Goal: Task Accomplishment & Management: Use online tool/utility

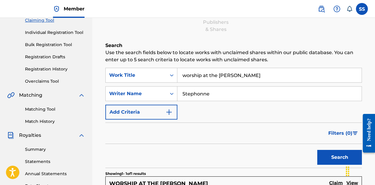
scroll to position [57, 0]
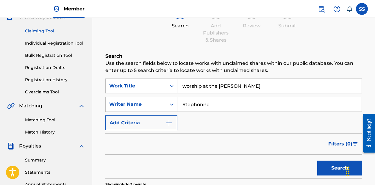
click at [45, 117] on link "Matching Tool" at bounding box center [55, 120] width 60 height 6
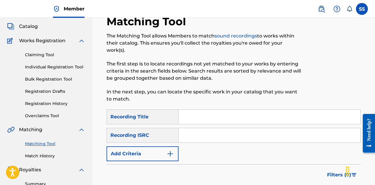
scroll to position [33, 0]
click at [198, 110] on input "Search Form" at bounding box center [270, 117] width 182 height 14
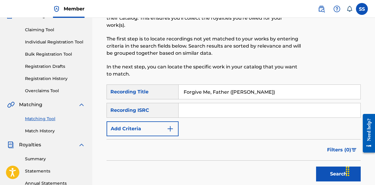
scroll to position [69, 0]
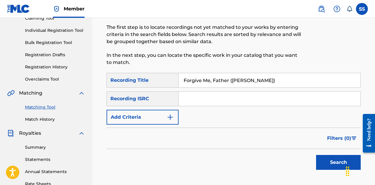
type input "Forgive Me, Father ([PERSON_NAME])"
click at [334, 161] on button "Search" at bounding box center [338, 162] width 45 height 15
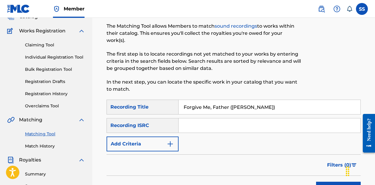
scroll to position [47, 0]
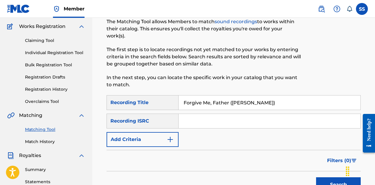
click at [171, 136] on img "Search Form" at bounding box center [170, 139] width 7 height 7
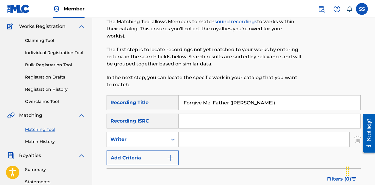
click at [167, 155] on img "Search Form" at bounding box center [170, 158] width 7 height 7
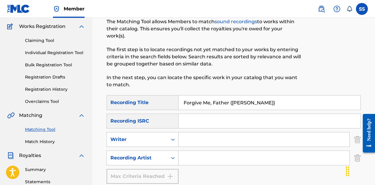
click at [191, 151] on input "Search Form" at bounding box center [264, 158] width 171 height 14
type input "Stephonne"
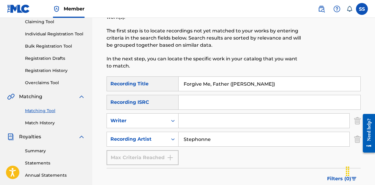
scroll to position [64, 0]
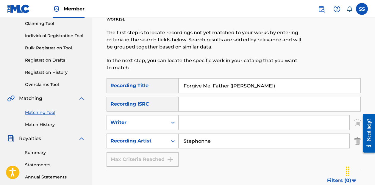
click at [288, 79] on input "Forgive Me, Father ([PERSON_NAME])" at bounding box center [270, 86] width 182 height 14
click at [281, 82] on input "Forgive Me, Father ([PERSON_NAME])" at bounding box center [270, 86] width 182 height 14
type input "F"
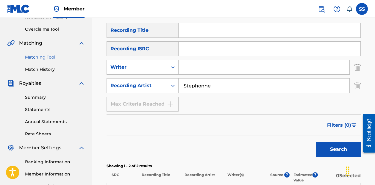
scroll to position [120, 0]
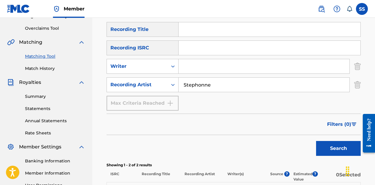
click at [349, 141] on button "Search" at bounding box center [338, 148] width 45 height 15
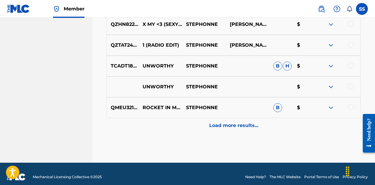
scroll to position [392, 0]
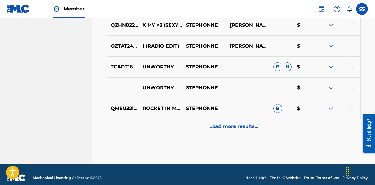
click at [281, 120] on div "Load more results..." at bounding box center [234, 126] width 254 height 15
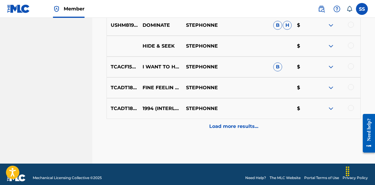
click at [259, 119] on div "Load more results..." at bounding box center [234, 126] width 254 height 15
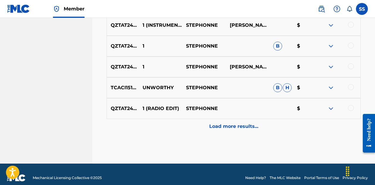
click at [254, 123] on p "Load more results..." at bounding box center [233, 126] width 49 height 7
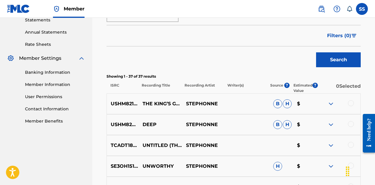
scroll to position [212, 0]
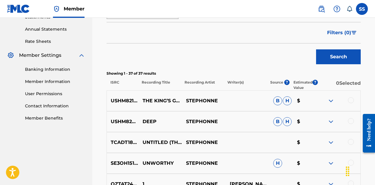
click at [351, 97] on div at bounding box center [351, 100] width 6 height 6
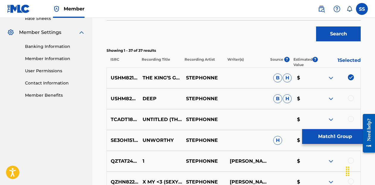
scroll to position [242, 0]
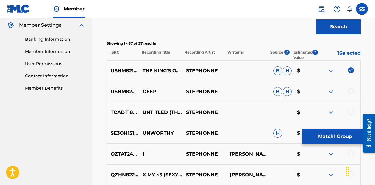
click at [351, 88] on div at bounding box center [351, 91] width 6 height 6
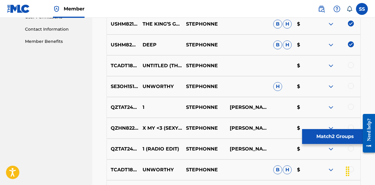
scroll to position [286, 0]
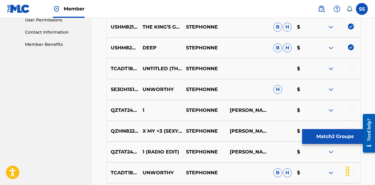
click at [352, 44] on img at bounding box center [351, 47] width 6 height 6
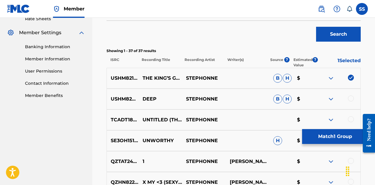
scroll to position [235, 0]
click at [334, 138] on button "Match 1 Group" at bounding box center [335, 136] width 66 height 15
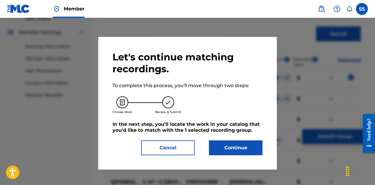
click at [247, 155] on button "Continue" at bounding box center [236, 148] width 54 height 15
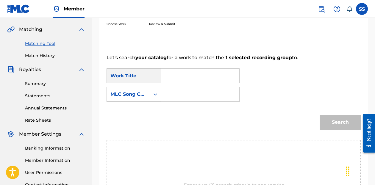
scroll to position [127, 0]
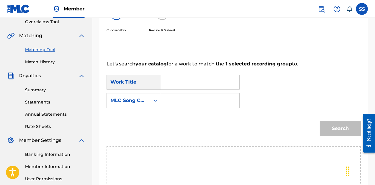
click at [214, 84] on input "Search Form" at bounding box center [200, 82] width 68 height 14
click at [203, 96] on span "g's gambit" at bounding box center [202, 96] width 26 height 6
type input "the king's gambit"
click at [226, 100] on input "Search Form" at bounding box center [200, 101] width 68 height 14
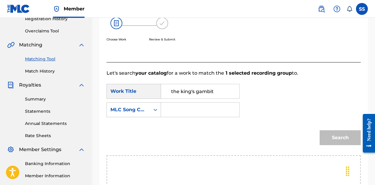
scroll to position [121, 0]
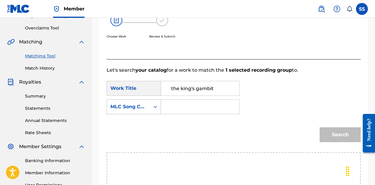
click at [152, 109] on div "Search Form" at bounding box center [155, 107] width 11 height 11
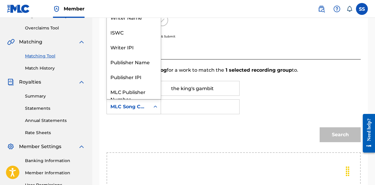
scroll to position [22, 0]
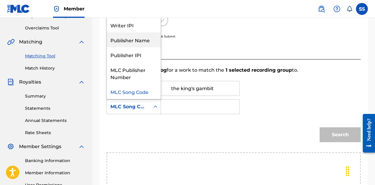
click at [133, 38] on div "Publisher Name" at bounding box center [134, 39] width 54 height 15
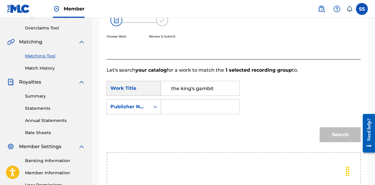
click at [187, 109] on input "Search Form" at bounding box center [200, 107] width 68 height 14
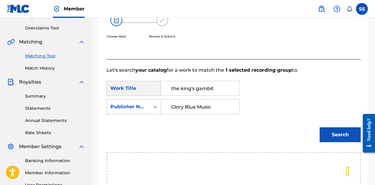
type input "Glory Blue Music"
click at [333, 133] on button "Search" at bounding box center [340, 134] width 41 height 15
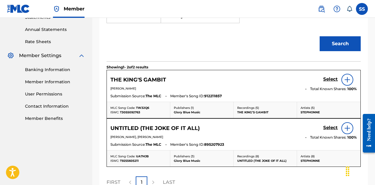
scroll to position [212, 0]
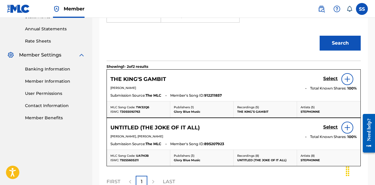
click at [332, 79] on h5 "Select" at bounding box center [330, 79] width 15 height 6
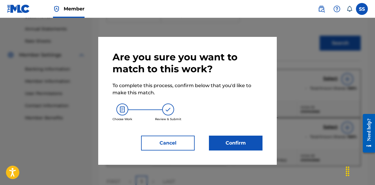
click at [237, 148] on button "Confirm" at bounding box center [236, 143] width 54 height 15
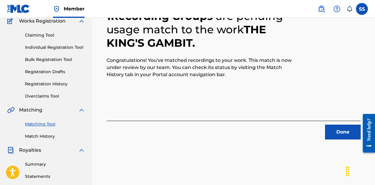
scroll to position [51, 0]
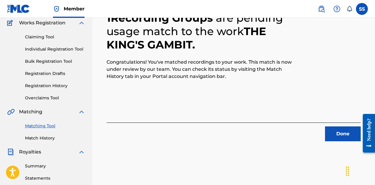
click at [335, 131] on button "Done" at bounding box center [343, 134] width 36 height 15
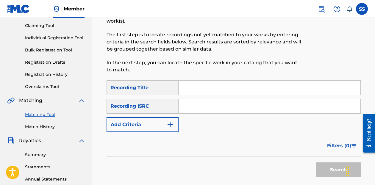
scroll to position [63, 0]
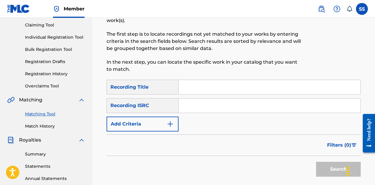
click at [157, 117] on button "Add Criteria" at bounding box center [143, 124] width 72 height 15
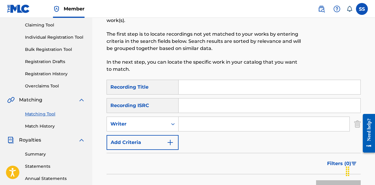
click at [152, 135] on button "Add Criteria" at bounding box center [143, 142] width 72 height 15
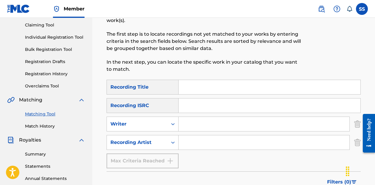
click at [202, 135] on input "Search Form" at bounding box center [264, 142] width 171 height 14
type input "Stephonne"
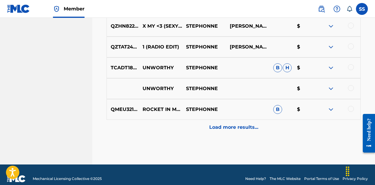
click at [224, 124] on p "Load more results..." at bounding box center [233, 127] width 49 height 7
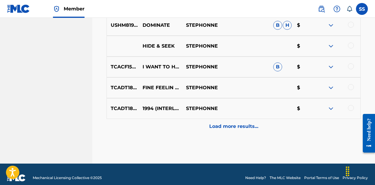
click at [225, 123] on p "Load more results..." at bounding box center [233, 126] width 49 height 7
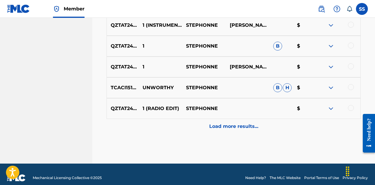
click at [231, 124] on div "Load more results..." at bounding box center [234, 126] width 254 height 15
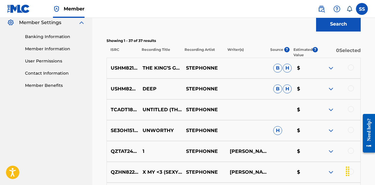
scroll to position [246, 0]
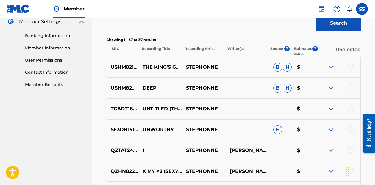
click at [352, 85] on div at bounding box center [351, 88] width 6 height 6
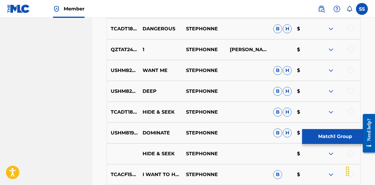
scroll to position [506, 0]
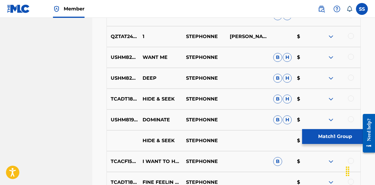
click at [352, 75] on div at bounding box center [351, 78] width 6 height 6
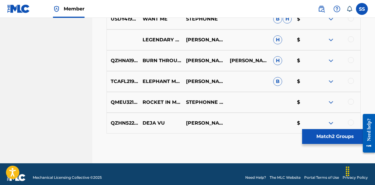
scroll to position [940, 0]
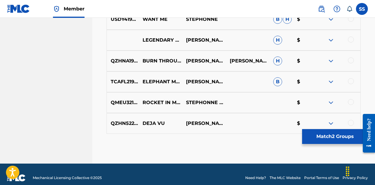
click at [342, 137] on button "Match 2 Groups" at bounding box center [335, 136] width 66 height 15
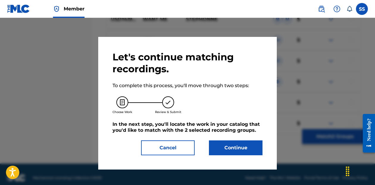
click at [247, 150] on button "Continue" at bounding box center [236, 148] width 54 height 15
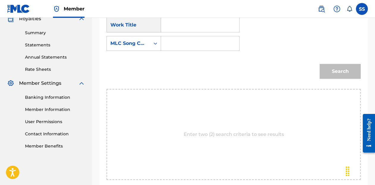
scroll to position [163, 0]
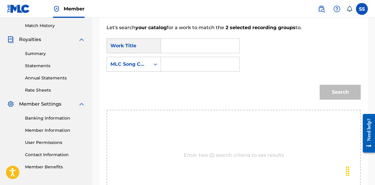
click at [204, 42] on input "Search Form" at bounding box center [200, 46] width 68 height 14
type input "Deep"
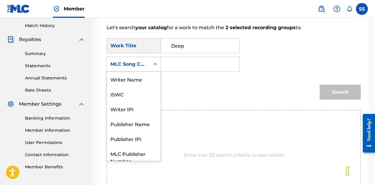
click at [149, 67] on div "MLC Song Code" at bounding box center [128, 64] width 43 height 11
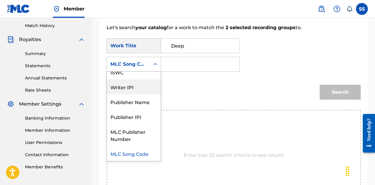
scroll to position [22, 0]
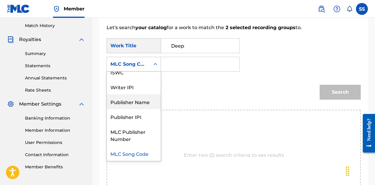
click at [144, 99] on div "Publisher Name" at bounding box center [134, 101] width 54 height 15
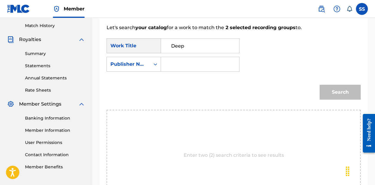
click at [183, 63] on input "Search Form" at bounding box center [200, 64] width 68 height 14
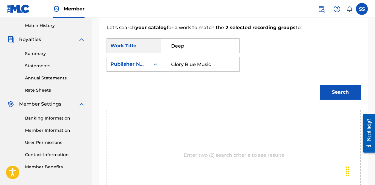
type input "Glory Blue Music"
click at [334, 92] on button "Search" at bounding box center [340, 92] width 41 height 15
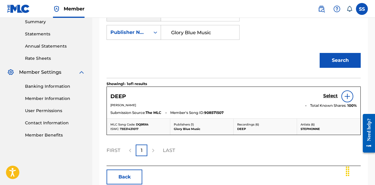
scroll to position [200, 0]
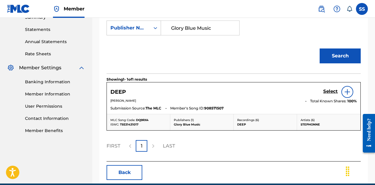
click at [330, 92] on h5 "Select" at bounding box center [330, 92] width 15 height 6
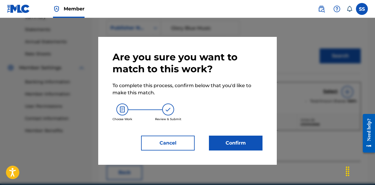
click at [239, 144] on button "Confirm" at bounding box center [236, 143] width 54 height 15
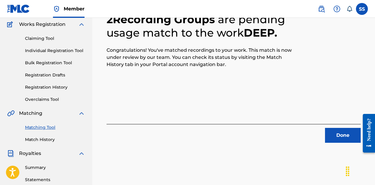
scroll to position [49, 0]
click at [345, 135] on button "Done" at bounding box center [343, 135] width 36 height 15
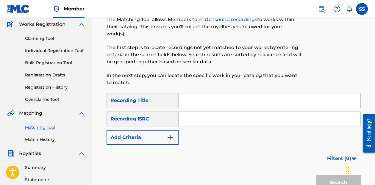
click at [155, 134] on button "Add Criteria" at bounding box center [143, 137] width 72 height 15
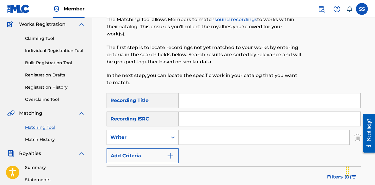
click at [132, 153] on button "Add Criteria" at bounding box center [143, 156] width 72 height 15
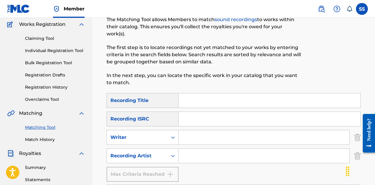
click at [198, 149] on input "Search Form" at bounding box center [264, 156] width 171 height 14
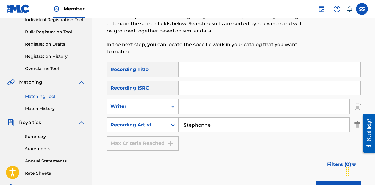
scroll to position [93, 0]
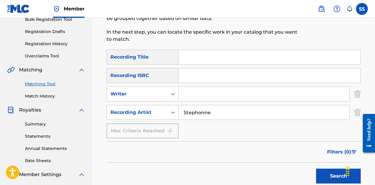
type input "Stephonne"
click at [323, 169] on button "Search" at bounding box center [338, 176] width 45 height 15
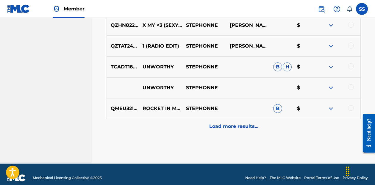
click at [248, 123] on p "Load more results..." at bounding box center [233, 126] width 49 height 7
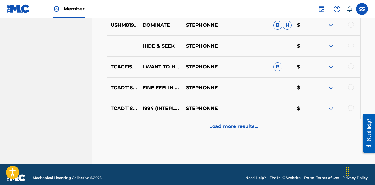
click at [238, 123] on p "Load more results..." at bounding box center [233, 126] width 49 height 7
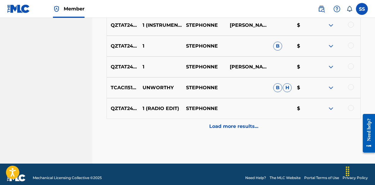
click at [237, 123] on p "Load more results..." at bounding box center [233, 126] width 49 height 7
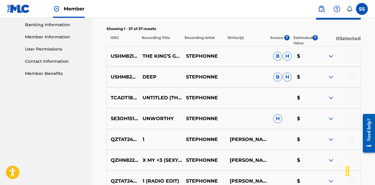
scroll to position [257, 0]
click at [353, 94] on div at bounding box center [351, 97] width 6 height 6
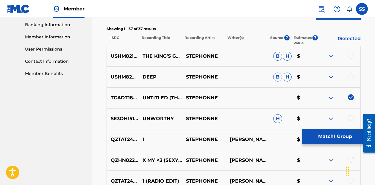
click at [338, 139] on button "Match 1 Group" at bounding box center [335, 136] width 66 height 15
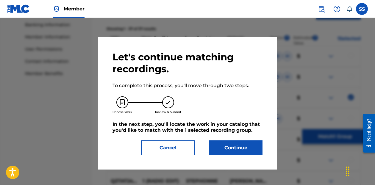
click at [244, 149] on button "Continue" at bounding box center [236, 148] width 54 height 15
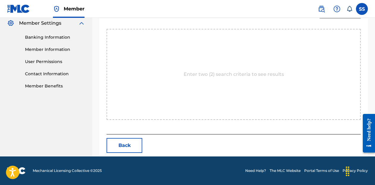
scroll to position [184, 0]
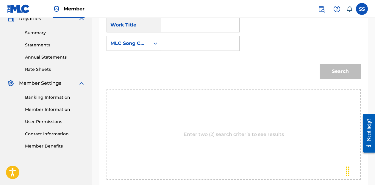
click at [192, 26] on input "Search Form" at bounding box center [200, 25] width 68 height 14
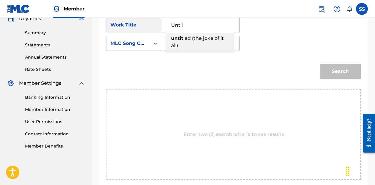
drag, startPoint x: 192, startPoint y: 26, endPoint x: 206, endPoint y: 43, distance: 21.6
click at [206, 43] on div "untit led (the joke of it all)" at bounding box center [200, 42] width 68 height 18
type input "untitled (the joke of it all)"
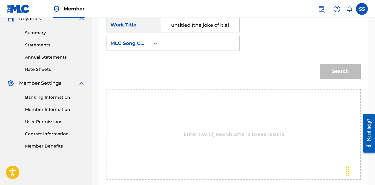
click at [136, 44] on div "MLC Song Code" at bounding box center [128, 43] width 36 height 7
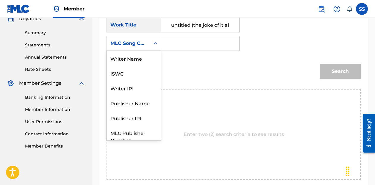
scroll to position [22, 0]
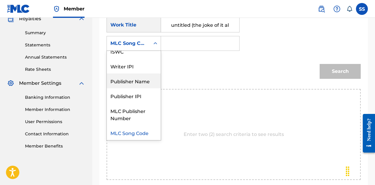
click at [137, 81] on div "Publisher Name" at bounding box center [134, 81] width 54 height 15
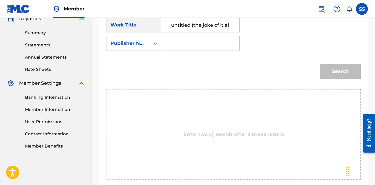
click at [176, 42] on input "Search Form" at bounding box center [200, 43] width 68 height 14
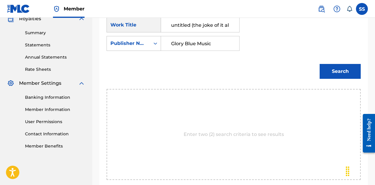
type input "Glory Blue Music"
click at [340, 71] on button "Search" at bounding box center [340, 71] width 41 height 15
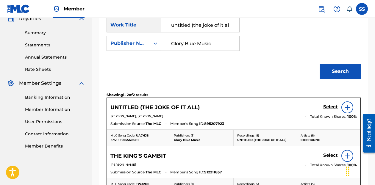
click at [332, 107] on h5 "Select" at bounding box center [330, 107] width 15 height 6
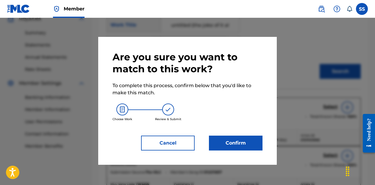
click at [238, 140] on button "Confirm" at bounding box center [236, 143] width 54 height 15
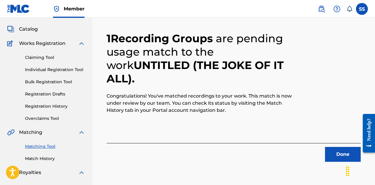
scroll to position [63, 0]
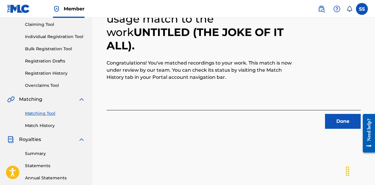
click at [351, 122] on button "Done" at bounding box center [343, 121] width 36 height 15
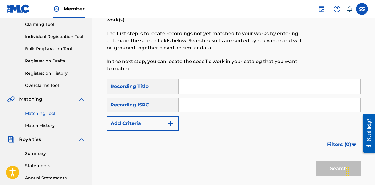
click at [155, 122] on button "Add Criteria" at bounding box center [143, 123] width 72 height 15
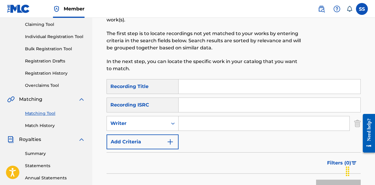
click at [160, 138] on button "Add Criteria" at bounding box center [143, 142] width 72 height 15
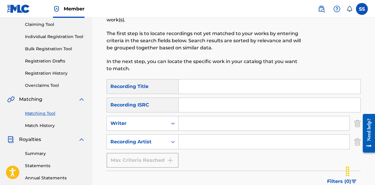
click at [200, 135] on input "Search Form" at bounding box center [264, 142] width 171 height 14
type input "Stephonne"
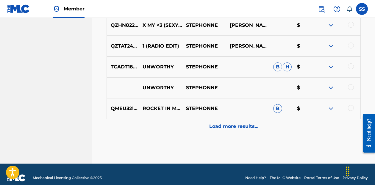
click at [241, 123] on p "Load more results..." at bounding box center [233, 126] width 49 height 7
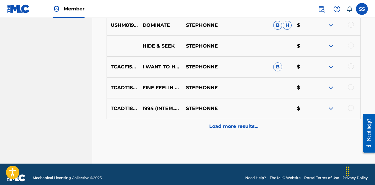
click at [236, 123] on p "Load more results..." at bounding box center [233, 126] width 49 height 7
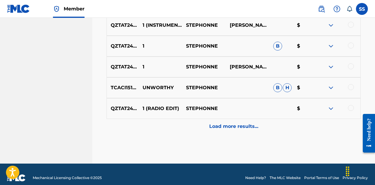
click at [234, 123] on p "Load more results..." at bounding box center [233, 126] width 49 height 7
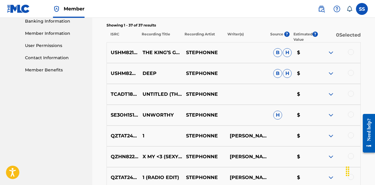
scroll to position [260, 0]
click at [351, 112] on div at bounding box center [351, 115] width 6 height 6
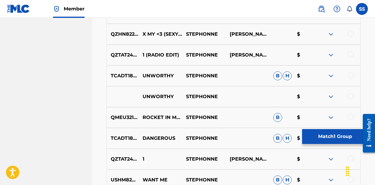
scroll to position [385, 0]
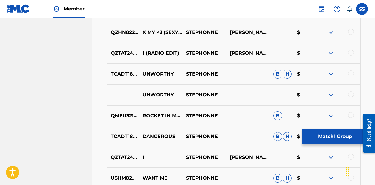
click at [351, 71] on div at bounding box center [351, 74] width 6 height 6
click at [352, 91] on div at bounding box center [351, 94] width 6 height 6
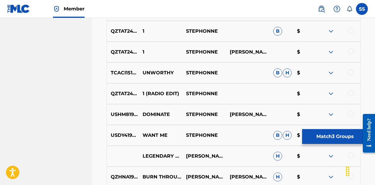
scroll to position [825, 0]
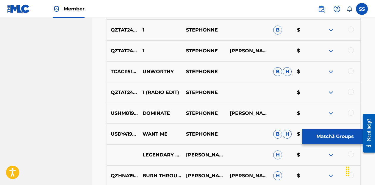
click at [351, 68] on div at bounding box center [351, 71] width 6 height 6
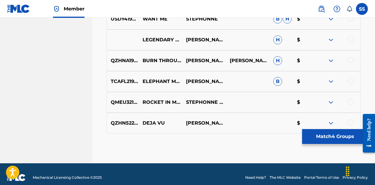
scroll to position [940, 0]
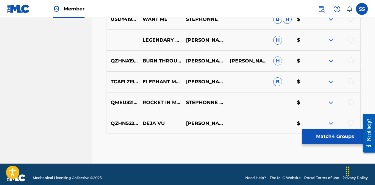
click at [345, 138] on button "Match 4 Groups" at bounding box center [335, 136] width 66 height 15
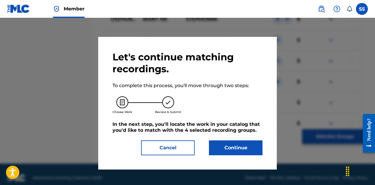
click at [253, 151] on button "Continue" at bounding box center [236, 148] width 54 height 15
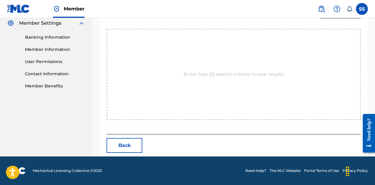
scroll to position [184, 0]
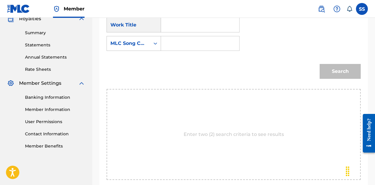
click at [211, 26] on input "Search Form" at bounding box center [200, 25] width 68 height 14
type input "unworthy"
click at [213, 37] on div "unworthy" at bounding box center [200, 38] width 68 height 11
click at [145, 48] on div "MLC Song Code" at bounding box center [128, 43] width 43 height 11
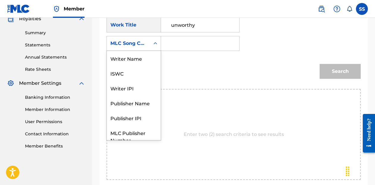
scroll to position [22, 0]
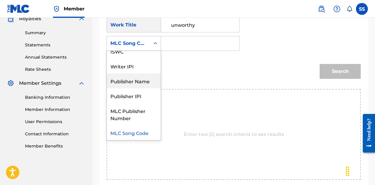
click at [141, 83] on div "Publisher Name" at bounding box center [134, 81] width 54 height 15
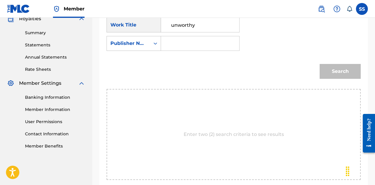
click at [193, 49] on input "Search Form" at bounding box center [200, 43] width 68 height 14
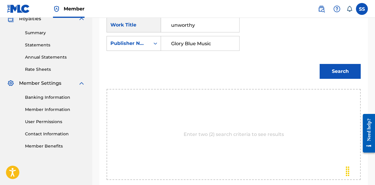
type input "Glory Blue Music"
click at [334, 70] on button "Search" at bounding box center [340, 71] width 41 height 15
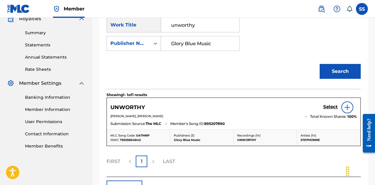
click at [335, 107] on h5 "Select" at bounding box center [330, 107] width 15 height 6
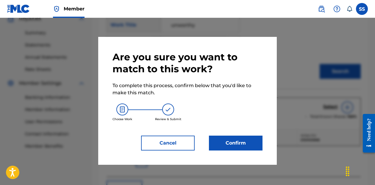
click at [250, 146] on button "Confirm" at bounding box center [236, 143] width 54 height 15
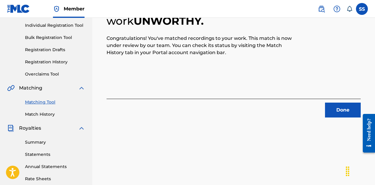
scroll to position [82, 0]
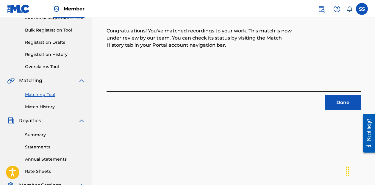
click at [341, 100] on button "Done" at bounding box center [343, 102] width 36 height 15
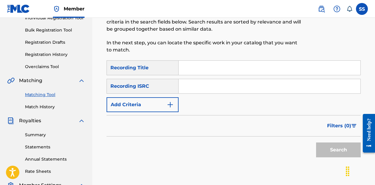
click at [155, 100] on button "Add Criteria" at bounding box center [143, 104] width 72 height 15
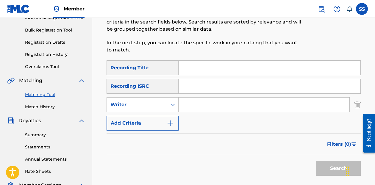
click at [152, 116] on button "Add Criteria" at bounding box center [143, 123] width 72 height 15
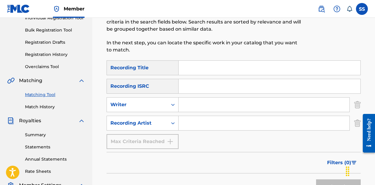
click at [202, 117] on input "Search Form" at bounding box center [264, 123] width 171 height 14
type input "Stephonne"
click at [339, 180] on button "Search" at bounding box center [338, 187] width 45 height 15
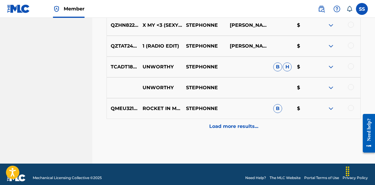
click at [242, 123] on p "Load more results..." at bounding box center [233, 126] width 49 height 7
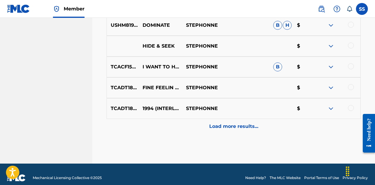
click at [230, 123] on p "Load more results..." at bounding box center [233, 126] width 49 height 7
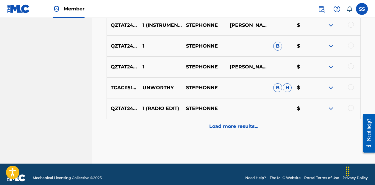
click at [228, 123] on p "Load more results..." at bounding box center [233, 126] width 49 height 7
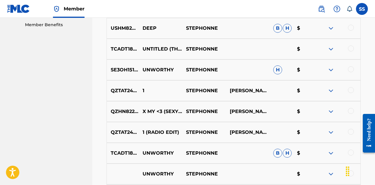
scroll to position [307, 0]
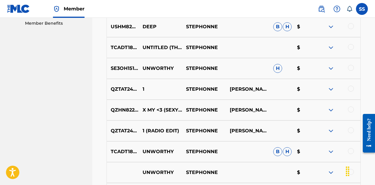
click at [351, 86] on div at bounding box center [351, 89] width 6 height 6
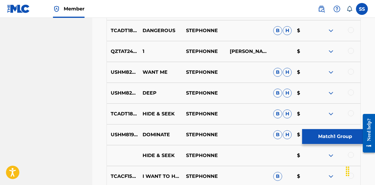
scroll to position [501, 0]
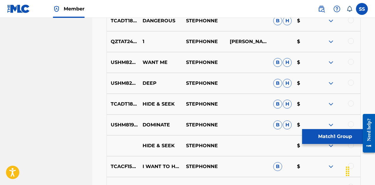
click at [352, 38] on div at bounding box center [351, 41] width 6 height 6
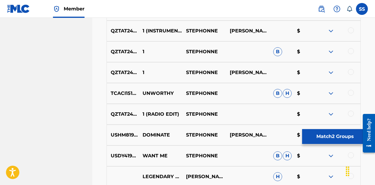
scroll to position [811, 0]
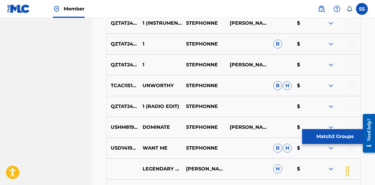
click at [350, 40] on div at bounding box center [351, 43] width 6 height 6
click at [352, 61] on div at bounding box center [351, 64] width 6 height 6
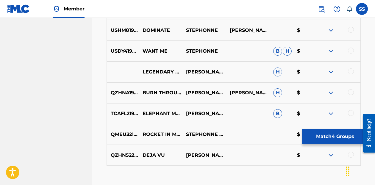
scroll to position [909, 0]
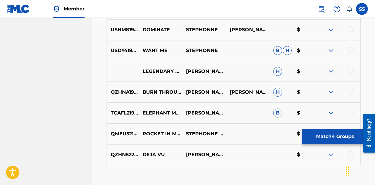
click at [340, 137] on button "Match 4 Groups" at bounding box center [335, 136] width 66 height 15
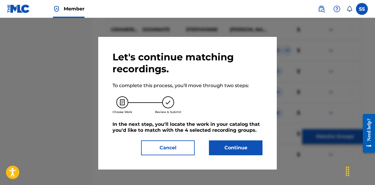
click at [244, 147] on button "Continue" at bounding box center [236, 148] width 54 height 15
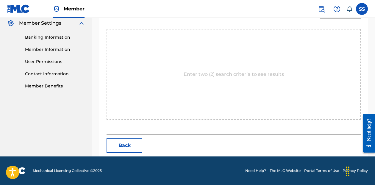
scroll to position [184, 0]
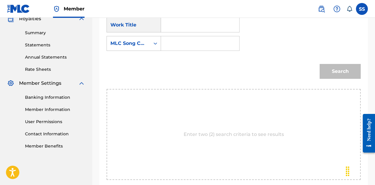
click at [222, 29] on input "Search Form" at bounding box center [200, 25] width 68 height 14
type input "1"
click at [152, 47] on div "Search Form" at bounding box center [155, 43] width 11 height 11
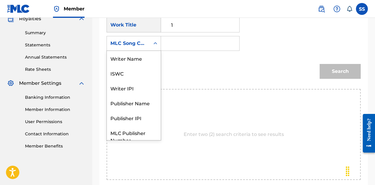
scroll to position [22, 0]
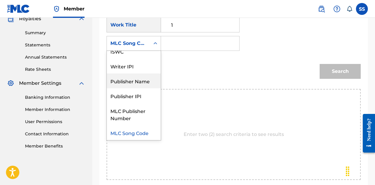
click at [144, 81] on div "Publisher Name" at bounding box center [134, 81] width 54 height 15
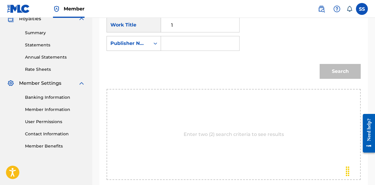
click at [184, 47] on input "Search Form" at bounding box center [200, 43] width 68 height 14
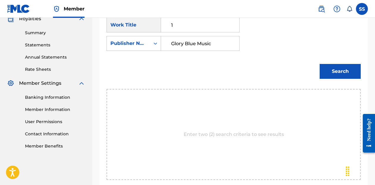
type input "Glory Blue Music"
click at [333, 72] on button "Search" at bounding box center [340, 71] width 41 height 15
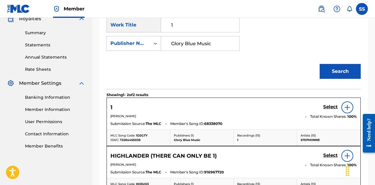
click at [331, 107] on h5 "Select" at bounding box center [330, 107] width 15 height 6
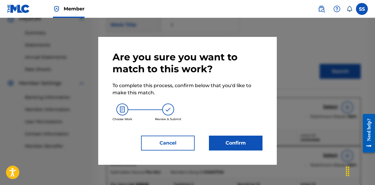
click at [245, 143] on button "Confirm" at bounding box center [236, 143] width 54 height 15
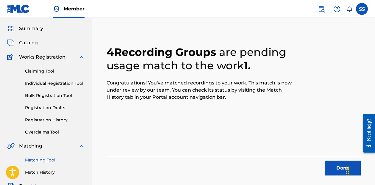
scroll to position [13, 0]
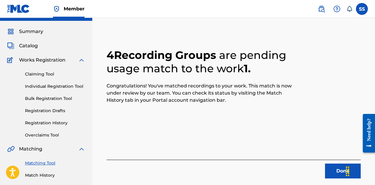
click at [334, 168] on button "Done" at bounding box center [343, 171] width 36 height 15
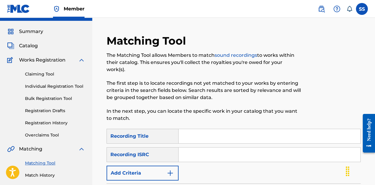
click at [166, 166] on button "Add Criteria" at bounding box center [143, 173] width 72 height 15
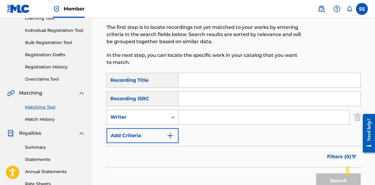
scroll to position [139, 0]
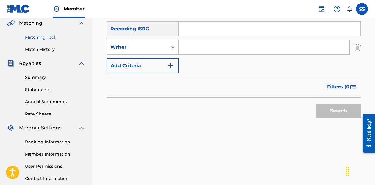
click at [162, 58] on button "Add Criteria" at bounding box center [143, 65] width 72 height 15
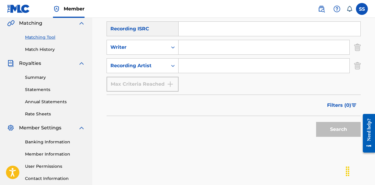
click at [196, 61] on input "Search Form" at bounding box center [264, 66] width 171 height 14
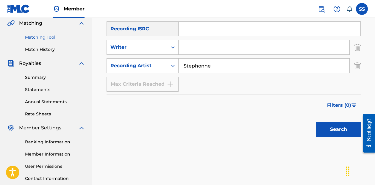
type input "Stephonne"
click at [339, 122] on button "Search" at bounding box center [338, 129] width 45 height 15
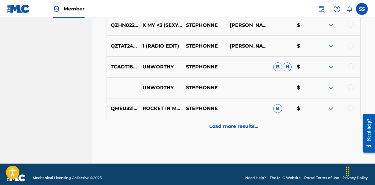
click at [230, 123] on p "Load more results..." at bounding box center [233, 126] width 49 height 7
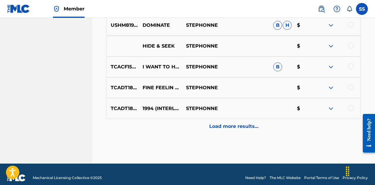
click at [225, 123] on p "Load more results..." at bounding box center [233, 126] width 49 height 7
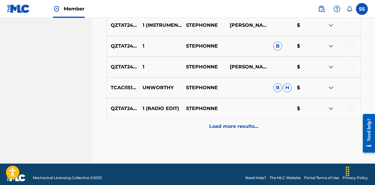
click at [226, 123] on p "Load more results..." at bounding box center [233, 126] width 49 height 7
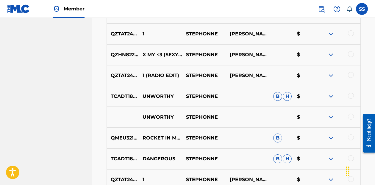
scroll to position [363, 0]
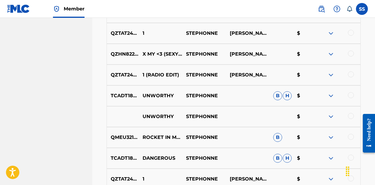
click at [350, 51] on div at bounding box center [351, 54] width 6 height 6
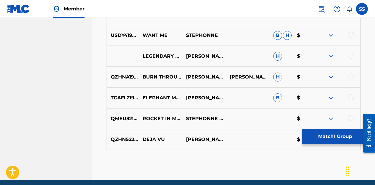
scroll to position [924, 0]
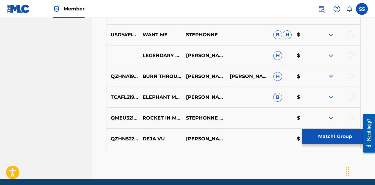
click at [331, 138] on button "Match 1 Group" at bounding box center [335, 136] width 66 height 15
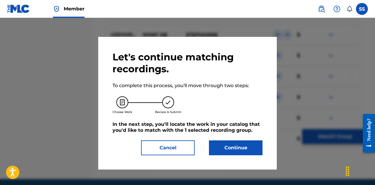
click at [245, 149] on button "Continue" at bounding box center [236, 148] width 54 height 15
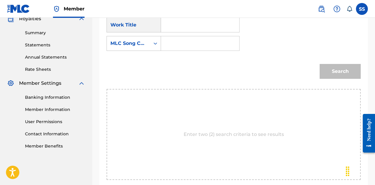
click at [204, 25] on input "Search Form" at bounding box center [200, 25] width 68 height 14
click at [204, 38] on span "<3 (sexy mf)" at bounding box center [197, 38] width 28 height 6
type input "x my <3 (sexy mf)"
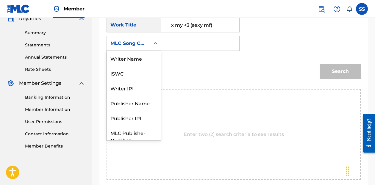
click at [146, 43] on div "MLC Song Code" at bounding box center [128, 43] width 36 height 7
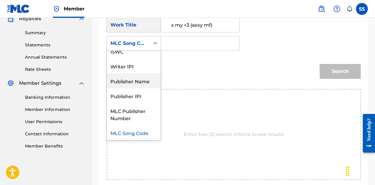
click at [141, 80] on div "Publisher Name" at bounding box center [134, 81] width 54 height 15
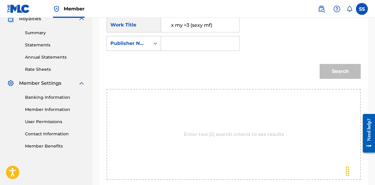
click at [175, 45] on input "Search Form" at bounding box center [200, 43] width 68 height 14
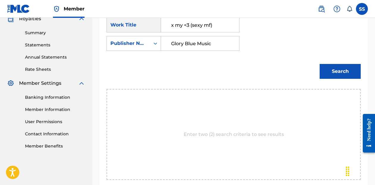
type input "Glory Blue Music"
click at [340, 71] on button "Search" at bounding box center [340, 71] width 41 height 15
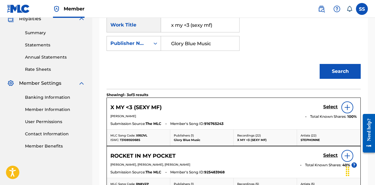
click at [330, 108] on h5 "Select" at bounding box center [330, 107] width 15 height 6
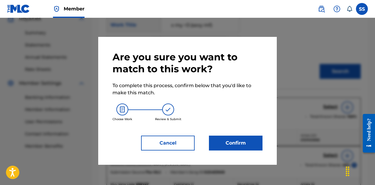
click at [242, 144] on button "Confirm" at bounding box center [236, 143] width 54 height 15
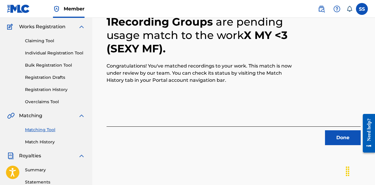
scroll to position [57, 0]
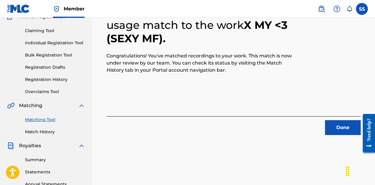
click at [345, 126] on button "Done" at bounding box center [343, 127] width 36 height 15
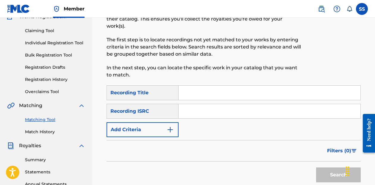
click at [169, 126] on img "Search Form" at bounding box center [170, 129] width 7 height 7
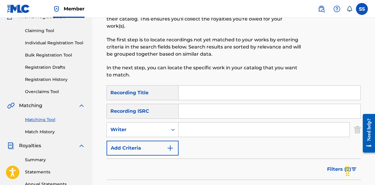
click at [165, 144] on button "Add Criteria" at bounding box center [143, 148] width 72 height 15
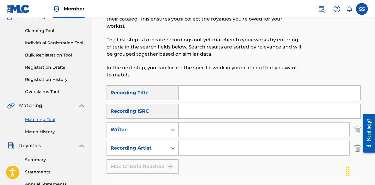
click at [205, 144] on input "Search Form" at bounding box center [264, 148] width 171 height 14
type input "Stephonne"
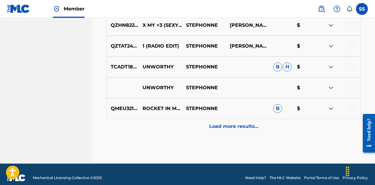
click at [220, 123] on p "Load more results..." at bounding box center [233, 126] width 49 height 7
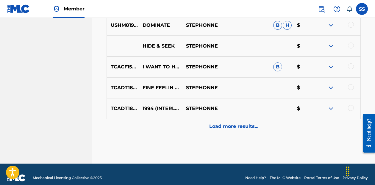
click at [221, 123] on p "Load more results..." at bounding box center [233, 126] width 49 height 7
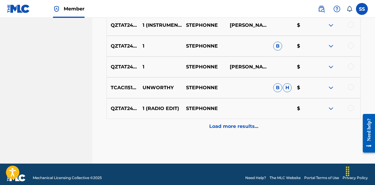
click at [222, 123] on p "Load more results..." at bounding box center [233, 126] width 49 height 7
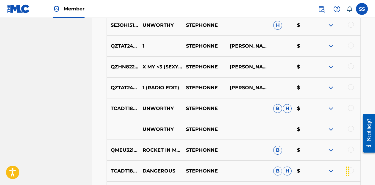
scroll to position [358, 0]
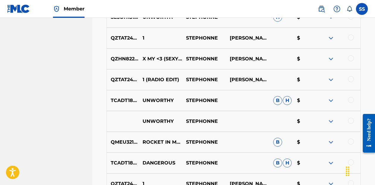
click at [352, 76] on div at bounding box center [351, 79] width 6 height 6
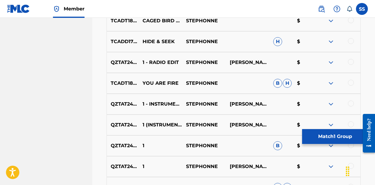
scroll to position [712, 0]
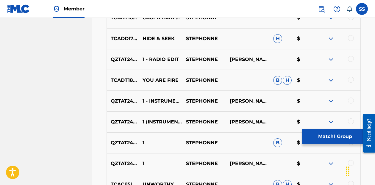
click at [352, 56] on div at bounding box center [351, 59] width 6 height 6
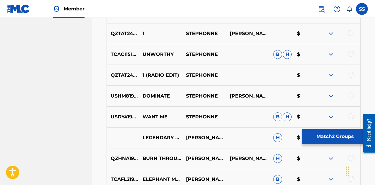
scroll to position [844, 0]
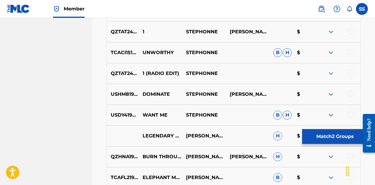
click at [351, 70] on div at bounding box center [351, 73] width 6 height 6
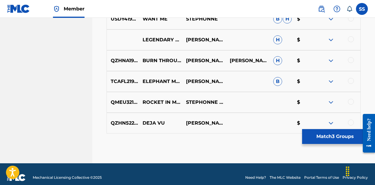
scroll to position [940, 0]
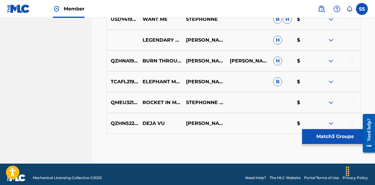
click at [331, 136] on button "Match 3 Groups" at bounding box center [335, 136] width 66 height 15
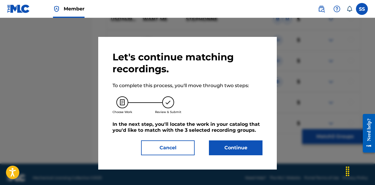
click at [245, 143] on button "Continue" at bounding box center [236, 148] width 54 height 15
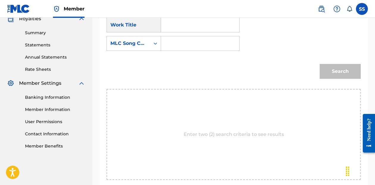
click at [205, 28] on input "Search Form" at bounding box center [200, 25] width 68 height 14
type input "1 (radio edit)"
click at [152, 42] on div "Search Form" at bounding box center [155, 43] width 11 height 11
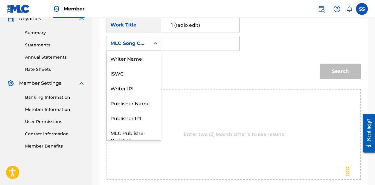
scroll to position [22, 0]
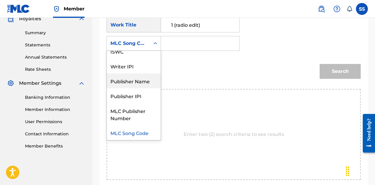
click at [141, 80] on div "Publisher Name" at bounding box center [134, 81] width 54 height 15
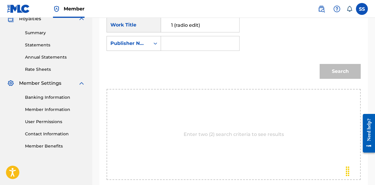
click at [177, 46] on input "Search Form" at bounding box center [200, 43] width 68 height 14
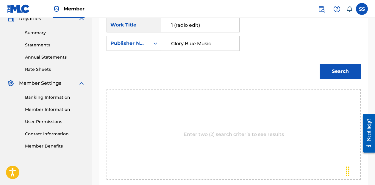
type input "Glory Blue Music"
click at [340, 71] on button "Search" at bounding box center [340, 71] width 41 height 15
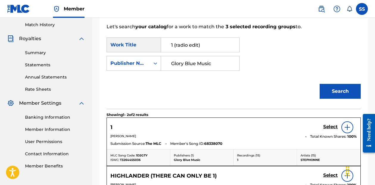
scroll to position [165, 0]
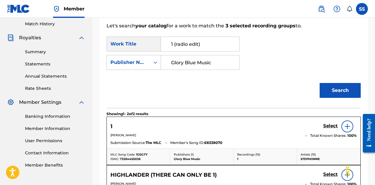
click at [207, 45] on input "1 (radio edit)" at bounding box center [200, 44] width 68 height 14
type input "1"
click at [336, 93] on button "Search" at bounding box center [340, 90] width 41 height 15
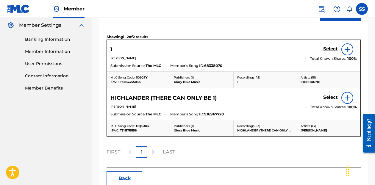
scroll to position [239, 0]
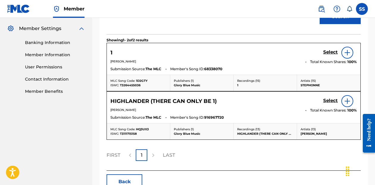
click at [331, 52] on h5 "Select" at bounding box center [330, 52] width 15 height 6
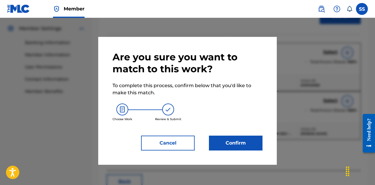
click at [246, 145] on button "Confirm" at bounding box center [236, 143] width 54 height 15
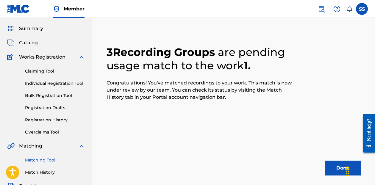
scroll to position [85, 0]
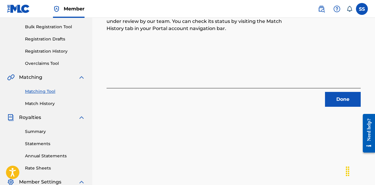
click at [341, 102] on button "Done" at bounding box center [343, 99] width 36 height 15
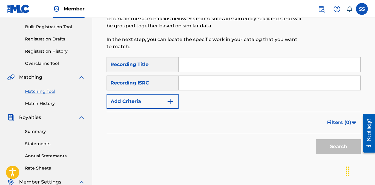
click at [147, 99] on button "Add Criteria" at bounding box center [143, 101] width 72 height 15
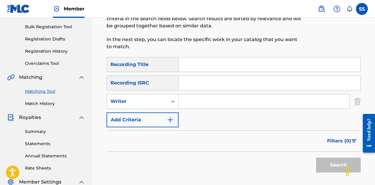
click at [149, 113] on button "Add Criteria" at bounding box center [143, 120] width 72 height 15
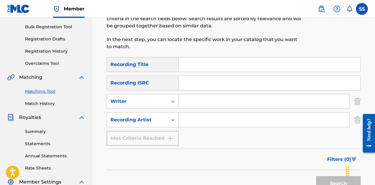
click at [203, 114] on input "Search Form" at bounding box center [264, 120] width 171 height 14
type input "Stephonne"
click at [331, 176] on button "Search" at bounding box center [338, 183] width 45 height 15
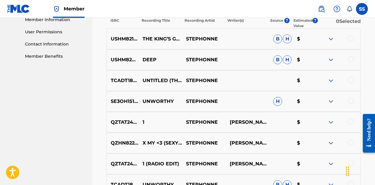
scroll to position [287, 0]
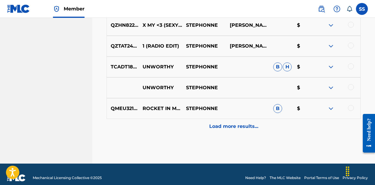
click at [238, 123] on p "Load more results..." at bounding box center [233, 126] width 49 height 7
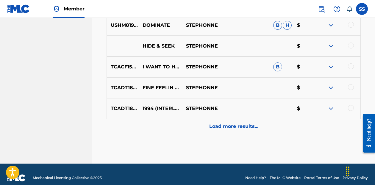
click at [229, 123] on p "Load more results..." at bounding box center [233, 126] width 49 height 7
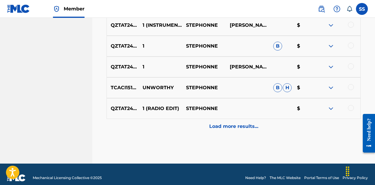
click at [229, 123] on p "Load more results..." at bounding box center [233, 126] width 49 height 7
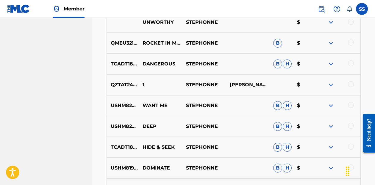
scroll to position [463, 0]
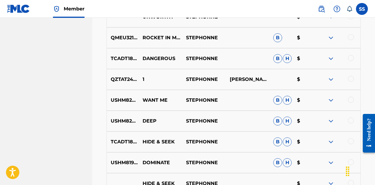
click at [352, 34] on div at bounding box center [351, 37] width 6 height 6
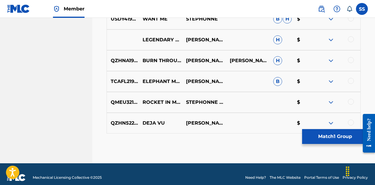
scroll to position [940, 0]
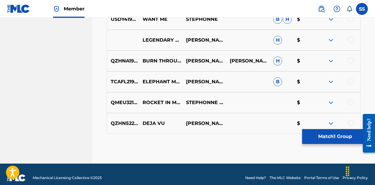
click at [351, 99] on div at bounding box center [351, 102] width 6 height 6
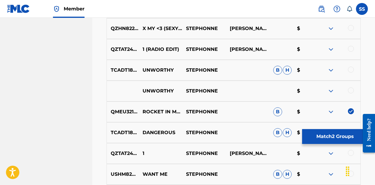
scroll to position [388, 0]
click at [340, 138] on button "Match 2 Groups" at bounding box center [335, 136] width 66 height 15
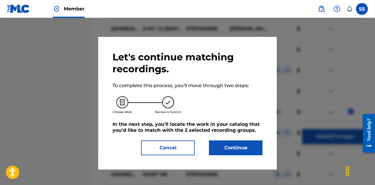
click at [232, 153] on button "Continue" at bounding box center [236, 148] width 54 height 15
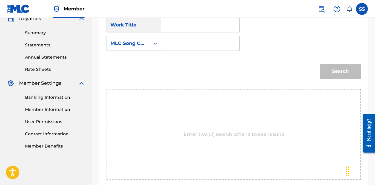
click at [180, 26] on input "Search Form" at bounding box center [200, 25] width 68 height 14
click at [182, 37] on strong "rocket" at bounding box center [179, 38] width 16 height 6
type input "rocket in my pocket"
click at [145, 46] on div "MLC Song Code" at bounding box center [128, 43] width 36 height 7
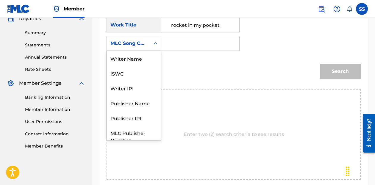
scroll to position [22, 0]
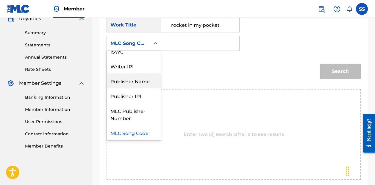
click at [142, 79] on div "Publisher Name" at bounding box center [134, 81] width 54 height 15
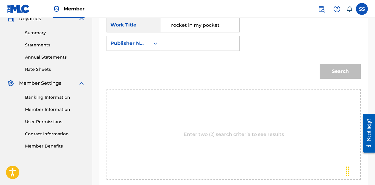
click at [189, 43] on input "Search Form" at bounding box center [200, 43] width 68 height 14
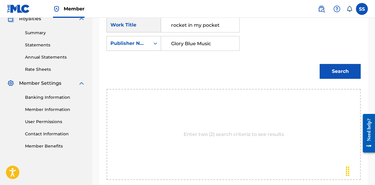
type input "Glory Blue Music"
click at [340, 71] on button "Search" at bounding box center [340, 71] width 41 height 15
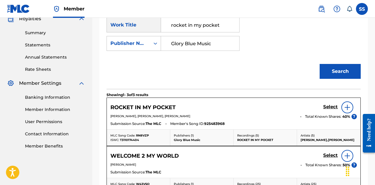
click at [331, 107] on h5 "Select" at bounding box center [330, 107] width 15 height 6
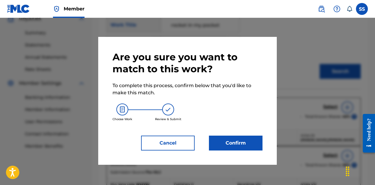
click at [247, 142] on button "Confirm" at bounding box center [236, 143] width 54 height 15
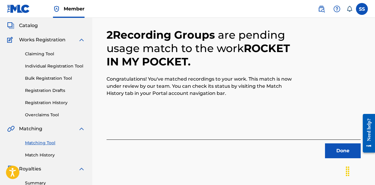
scroll to position [22, 0]
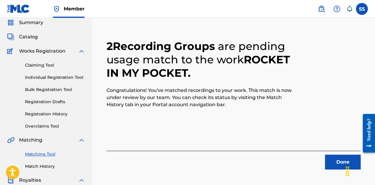
click at [346, 165] on div "Chat Widget" at bounding box center [360, 171] width 30 height 29
click at [333, 165] on button "Done" at bounding box center [343, 162] width 36 height 15
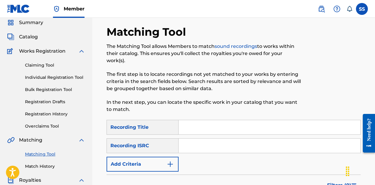
click at [169, 161] on img "Search Form" at bounding box center [170, 164] width 7 height 7
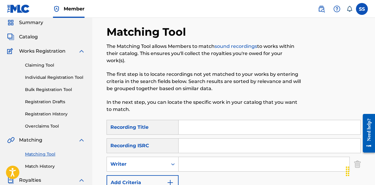
click at [154, 175] on button "Add Criteria" at bounding box center [143, 182] width 72 height 15
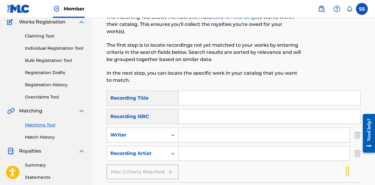
scroll to position [67, 0]
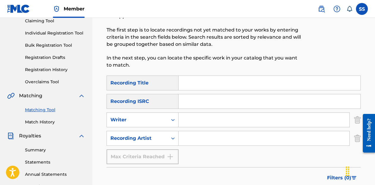
click at [200, 132] on input "Search Form" at bounding box center [264, 138] width 171 height 14
type input "Stephonne"
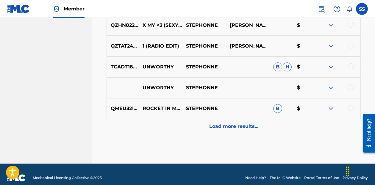
click at [232, 126] on div "Load more results..." at bounding box center [234, 126] width 254 height 15
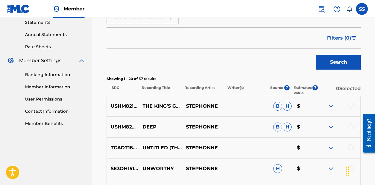
scroll to position [272, 0]
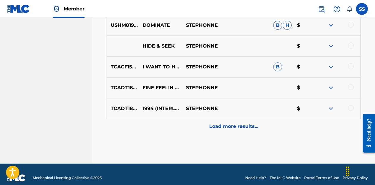
click at [230, 123] on p "Load more results..." at bounding box center [233, 126] width 49 height 7
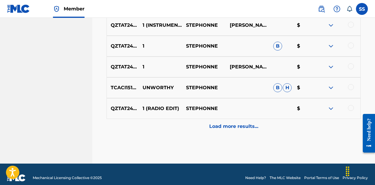
click at [229, 123] on p "Load more results..." at bounding box center [233, 126] width 49 height 7
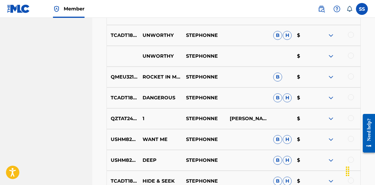
scroll to position [422, 0]
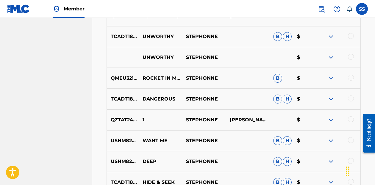
click at [352, 96] on div at bounding box center [351, 99] width 6 height 6
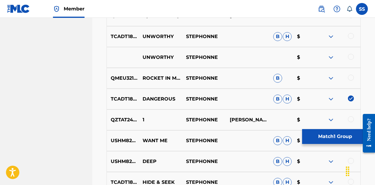
click at [335, 140] on button "Match 1 Group" at bounding box center [335, 136] width 66 height 15
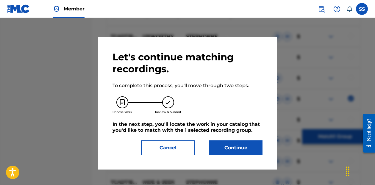
click at [254, 153] on button "Continue" at bounding box center [236, 148] width 54 height 15
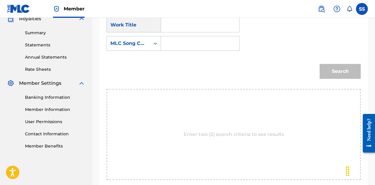
click at [198, 29] on input "Search Form" at bounding box center [200, 25] width 68 height 14
click at [194, 40] on span "ous" at bounding box center [193, 38] width 9 height 6
type input "dangerous"
click at [149, 46] on div "MLC Song Code" at bounding box center [128, 43] width 43 height 11
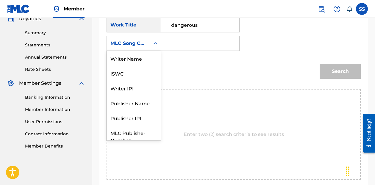
scroll to position [22, 0]
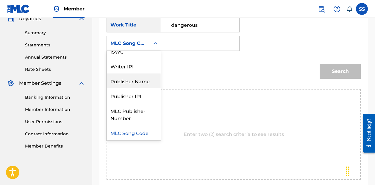
click at [144, 81] on div "Publisher Name" at bounding box center [134, 81] width 54 height 15
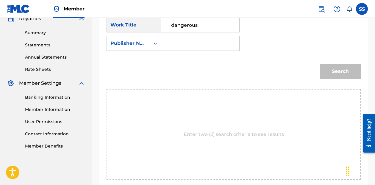
click at [185, 46] on input "Search Form" at bounding box center [200, 43] width 68 height 14
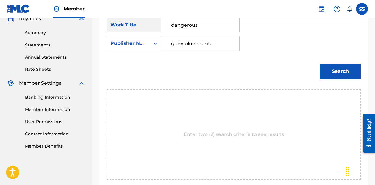
type input "glory blue music"
click at [340, 71] on button "Search" at bounding box center [340, 71] width 41 height 15
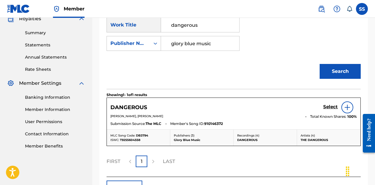
click at [333, 108] on h5 "Select" at bounding box center [330, 107] width 15 height 6
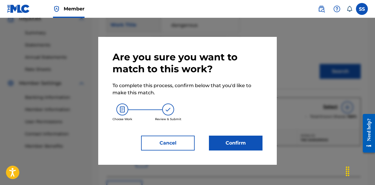
click at [238, 141] on button "Confirm" at bounding box center [236, 143] width 54 height 15
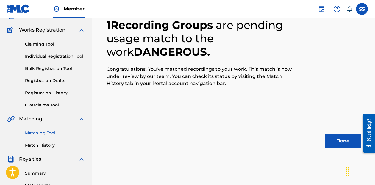
scroll to position [43, 0]
click at [339, 141] on button "Done" at bounding box center [343, 141] width 36 height 15
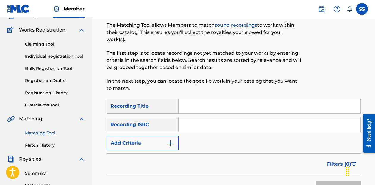
click at [173, 140] on button "Add Criteria" at bounding box center [143, 143] width 72 height 15
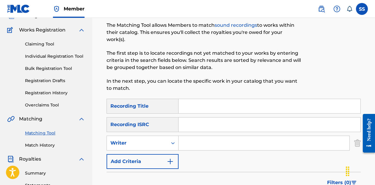
click at [168, 158] on img "Search Form" at bounding box center [170, 161] width 7 height 7
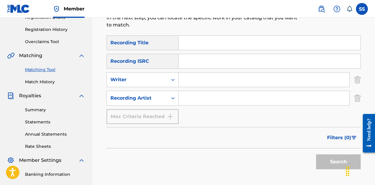
scroll to position [108, 0]
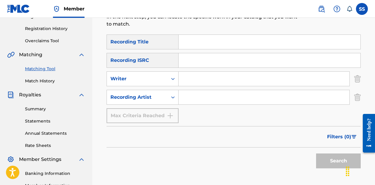
click at [200, 95] on input "Search Form" at bounding box center [264, 97] width 171 height 14
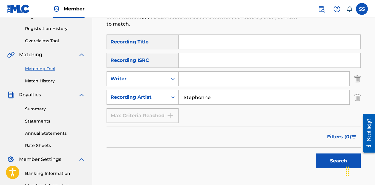
type input "Stephonne"
click at [327, 154] on button "Search" at bounding box center [338, 161] width 45 height 15
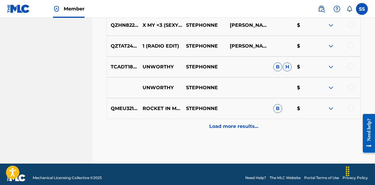
click at [240, 123] on p "Load more results..." at bounding box center [233, 126] width 49 height 7
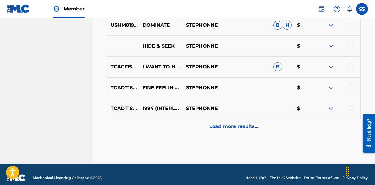
click at [236, 123] on p "Load more results..." at bounding box center [233, 126] width 49 height 7
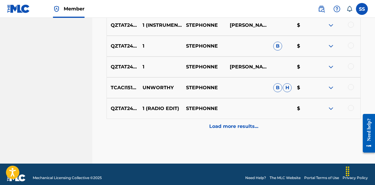
click at [234, 123] on p "Load more results..." at bounding box center [233, 126] width 49 height 7
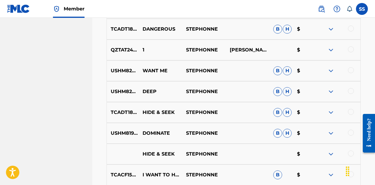
scroll to position [495, 0]
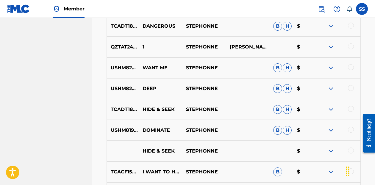
click at [351, 64] on div at bounding box center [351, 67] width 6 height 6
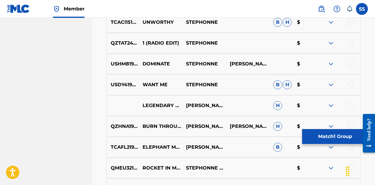
scroll to position [882, 0]
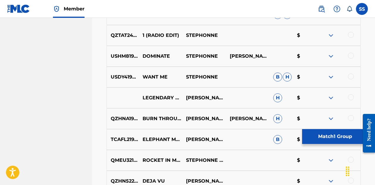
click at [351, 74] on div at bounding box center [351, 77] width 6 height 6
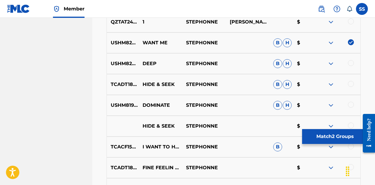
scroll to position [521, 0]
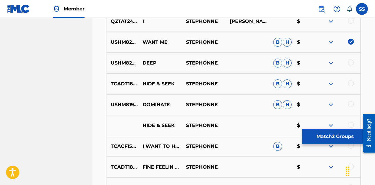
click at [331, 138] on button "Match 2 Groups" at bounding box center [335, 136] width 66 height 15
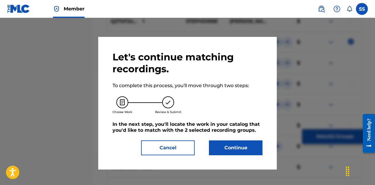
click at [241, 145] on button "Continue" at bounding box center [236, 148] width 54 height 15
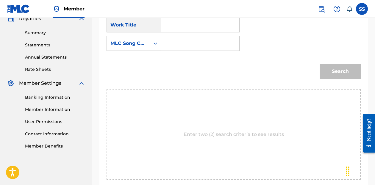
click at [184, 28] on input "Search Form" at bounding box center [200, 25] width 68 height 14
type input "want me"
click at [179, 40] on strong "want" at bounding box center [177, 38] width 13 height 6
click at [152, 45] on div "Search Form" at bounding box center [155, 43] width 11 height 11
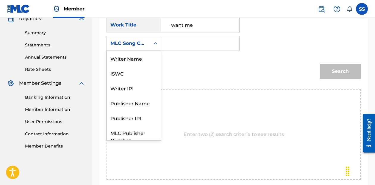
scroll to position [22, 0]
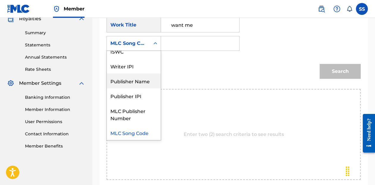
click at [145, 80] on div "Publisher Name" at bounding box center [134, 81] width 54 height 15
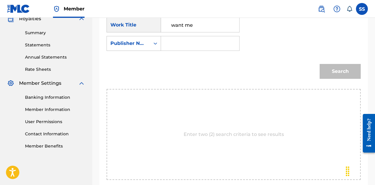
click at [185, 44] on input "Search Form" at bounding box center [200, 43] width 68 height 14
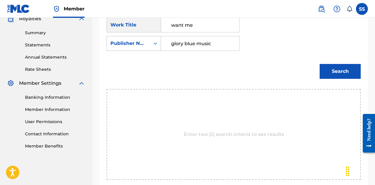
type input "glory blue music"
click at [340, 71] on button "Search" at bounding box center [340, 71] width 41 height 15
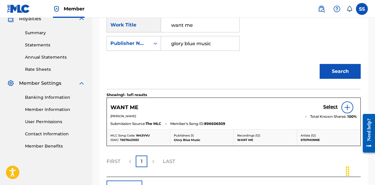
click at [331, 108] on h5 "Select" at bounding box center [330, 107] width 15 height 6
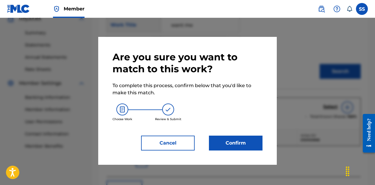
click at [229, 142] on button "Confirm" at bounding box center [236, 143] width 54 height 15
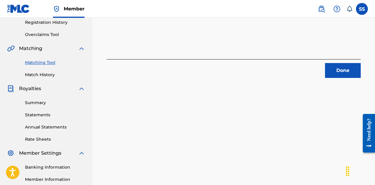
scroll to position [115, 0]
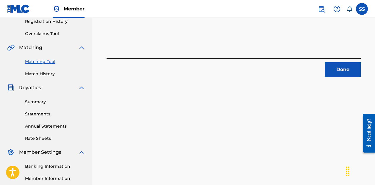
click at [334, 74] on button "Done" at bounding box center [343, 69] width 36 height 15
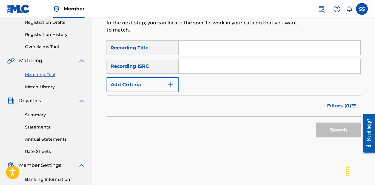
scroll to position [96, 0]
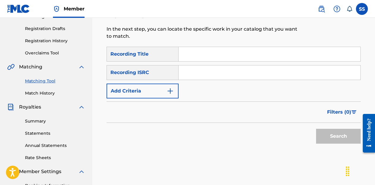
click at [164, 84] on button "Add Criteria" at bounding box center [143, 91] width 72 height 15
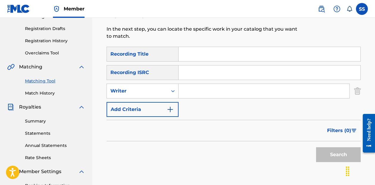
click at [167, 106] on img "Search Form" at bounding box center [170, 109] width 7 height 7
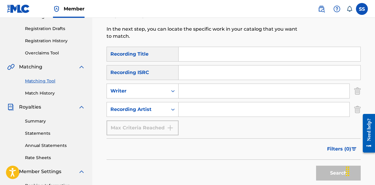
click at [201, 102] on input "Search Form" at bounding box center [264, 109] width 171 height 14
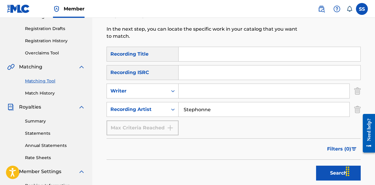
type input "Stephonne"
click at [339, 166] on button "Search" at bounding box center [338, 173] width 45 height 15
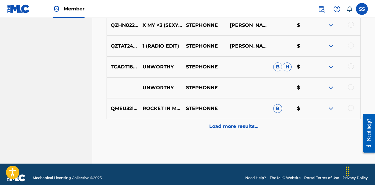
click at [229, 123] on div "Load more results..." at bounding box center [234, 126] width 254 height 15
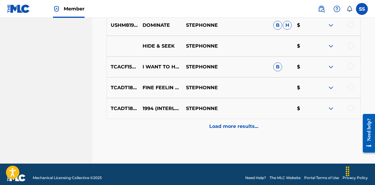
click at [228, 123] on p "Load more results..." at bounding box center [233, 126] width 49 height 7
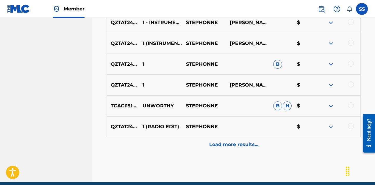
click at [228, 141] on p "Load more results..." at bounding box center [233, 144] width 49 height 7
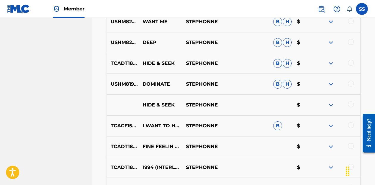
scroll to position [544, 0]
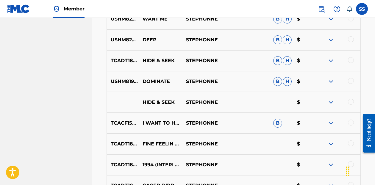
click at [353, 57] on div at bounding box center [351, 60] width 6 height 6
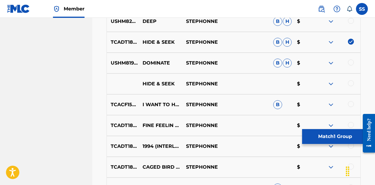
scroll to position [569, 0]
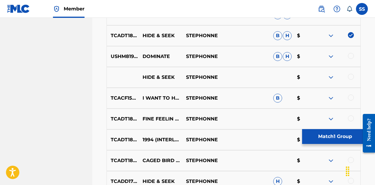
click at [353, 74] on div at bounding box center [351, 77] width 6 height 6
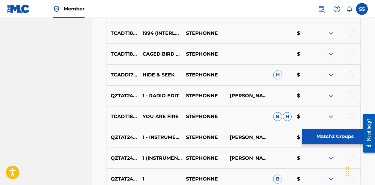
scroll to position [676, 0]
click at [353, 71] on div at bounding box center [351, 74] width 6 height 6
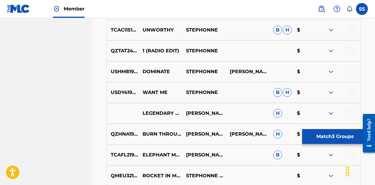
scroll to position [865, 0]
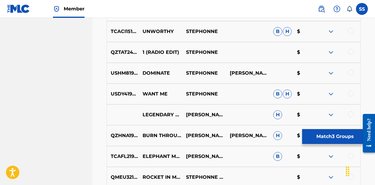
click at [332, 137] on button "Match 3 Groups" at bounding box center [335, 136] width 66 height 15
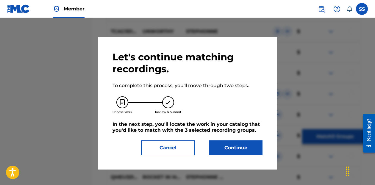
click at [218, 150] on button "Continue" at bounding box center [236, 148] width 54 height 15
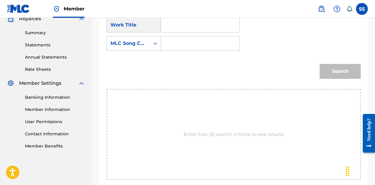
click at [182, 22] on input "Search Form" at bounding box center [200, 25] width 68 height 14
click at [185, 40] on span "& seek" at bounding box center [190, 38] width 16 height 6
type input "hide & seek"
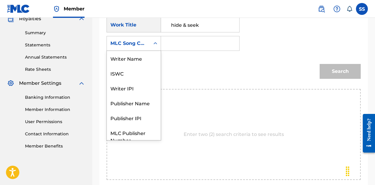
click at [149, 47] on div "MLC Song Code" at bounding box center [128, 43] width 43 height 11
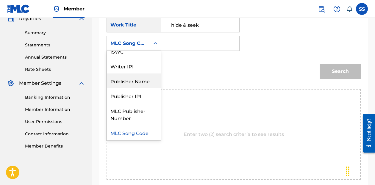
click at [144, 82] on div "Publisher Name" at bounding box center [134, 81] width 54 height 15
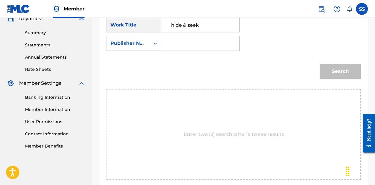
click at [184, 46] on input "Search Form" at bounding box center [200, 43] width 68 height 14
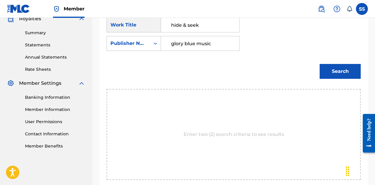
type input "glory blue music"
click at [340, 71] on button "Search" at bounding box center [340, 71] width 41 height 15
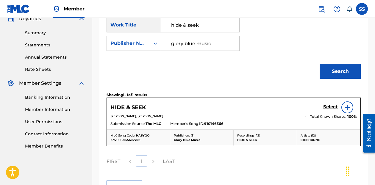
click at [331, 108] on h5 "Select" at bounding box center [330, 107] width 15 height 6
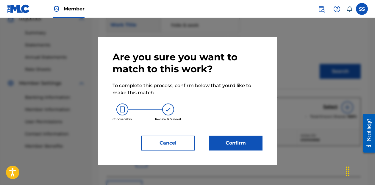
click at [253, 141] on button "Confirm" at bounding box center [236, 143] width 54 height 15
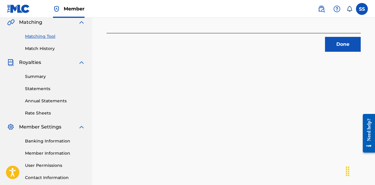
scroll to position [142, 0]
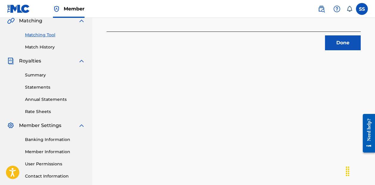
click at [347, 48] on button "Done" at bounding box center [343, 42] width 36 height 15
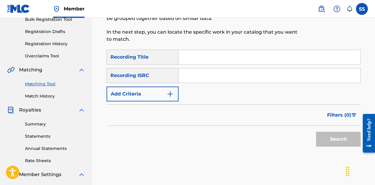
scroll to position [91, 0]
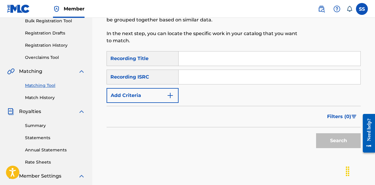
click at [160, 88] on button "Add Criteria" at bounding box center [143, 95] width 72 height 15
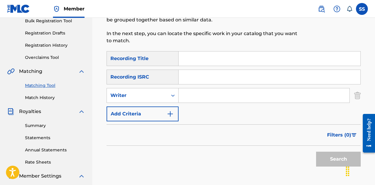
click at [164, 109] on button "Add Criteria" at bounding box center [143, 114] width 72 height 15
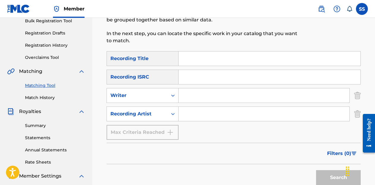
click at [195, 107] on input "Search Form" at bounding box center [264, 114] width 171 height 14
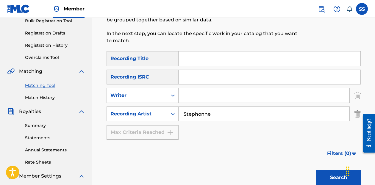
type input "Stephonne"
click at [339, 171] on button "Search" at bounding box center [338, 177] width 45 height 15
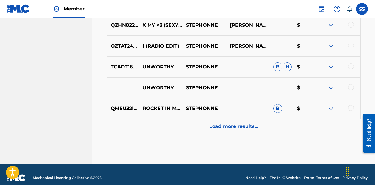
click at [217, 123] on p "Load more results..." at bounding box center [233, 126] width 49 height 7
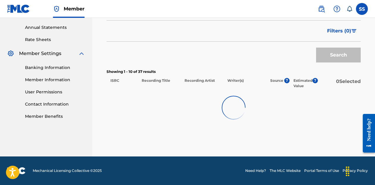
scroll to position [207, 0]
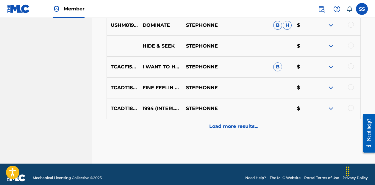
click at [229, 123] on p "Load more results..." at bounding box center [233, 126] width 49 height 7
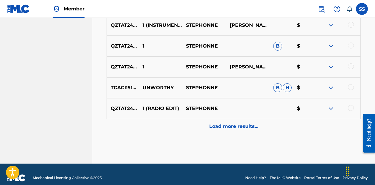
click at [229, 123] on p "Load more results..." at bounding box center [233, 126] width 49 height 7
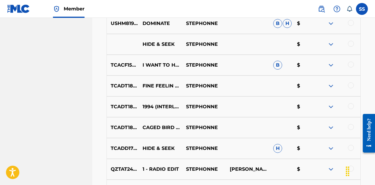
scroll to position [602, 0]
click at [351, 62] on div at bounding box center [351, 65] width 6 height 6
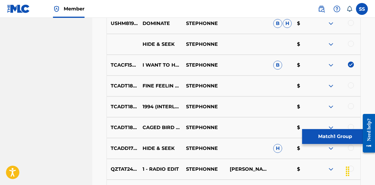
click at [324, 134] on button "Match 1 Group" at bounding box center [335, 136] width 66 height 15
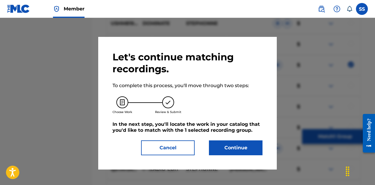
click at [233, 151] on button "Continue" at bounding box center [236, 148] width 54 height 15
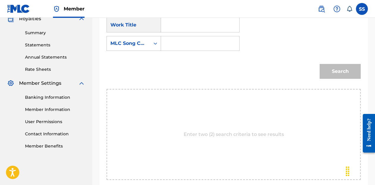
click at [202, 24] on input "Search Form" at bounding box center [200, 25] width 68 height 14
type input "I want to hold your hand"
click at [152, 45] on div "Search Form" at bounding box center [155, 43] width 11 height 11
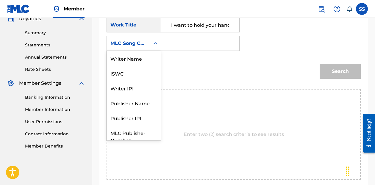
scroll to position [22, 0]
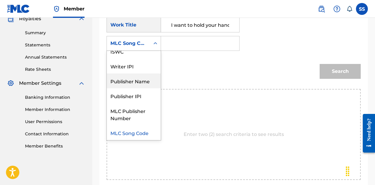
click at [145, 82] on div "Publisher Name" at bounding box center [134, 81] width 54 height 15
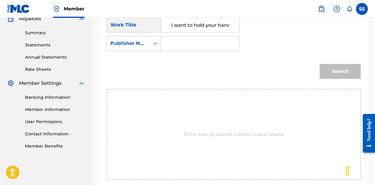
click at [178, 42] on input "Search Form" at bounding box center [200, 43] width 68 height 14
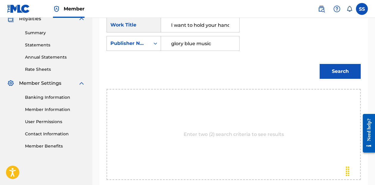
type input "glory blue music"
click at [340, 71] on button "Search" at bounding box center [340, 71] width 41 height 15
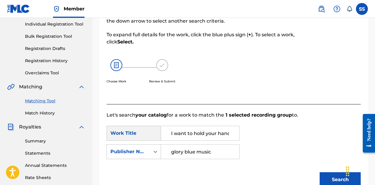
scroll to position [69, 0]
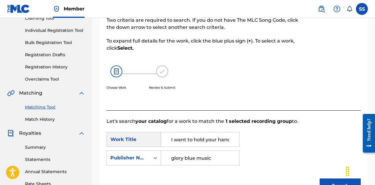
click at [114, 72] on img at bounding box center [116, 72] width 12 height 12
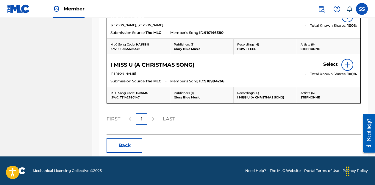
scroll to position [324, 0]
click at [133, 144] on button "Back" at bounding box center [125, 145] width 36 height 15
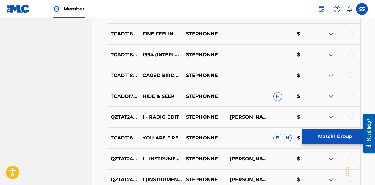
scroll to position [654, 0]
click at [351, 30] on div at bounding box center [351, 33] width 6 height 6
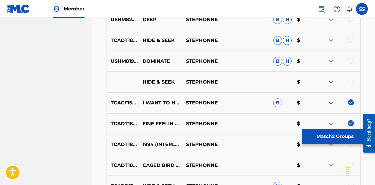
scroll to position [566, 0]
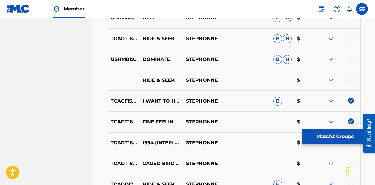
click at [351, 98] on img at bounding box center [351, 101] width 6 height 6
click at [334, 138] on button "Match 1 Group" at bounding box center [335, 136] width 66 height 15
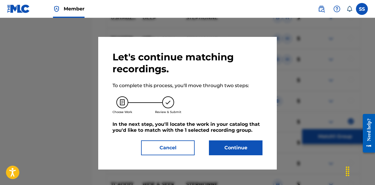
click at [235, 152] on button "Continue" at bounding box center [236, 148] width 54 height 15
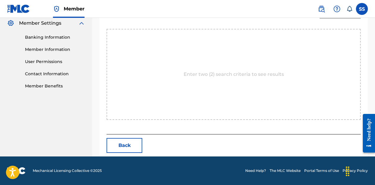
scroll to position [184, 0]
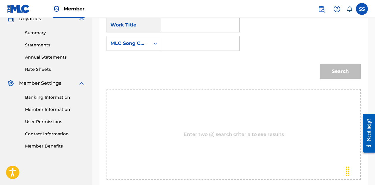
click at [187, 29] on input "Search Form" at bounding box center [200, 25] width 68 height 14
click at [187, 39] on span "feelin' blue" at bounding box center [194, 38] width 26 height 6
type input "fine feelin' blue"
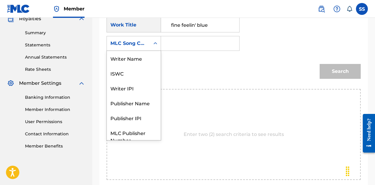
click at [152, 45] on div "Search Form" at bounding box center [155, 43] width 11 height 11
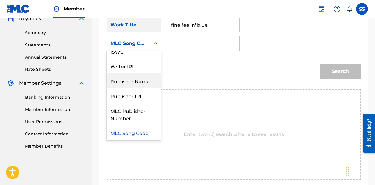
click at [145, 82] on div "Publisher Name" at bounding box center [134, 81] width 54 height 15
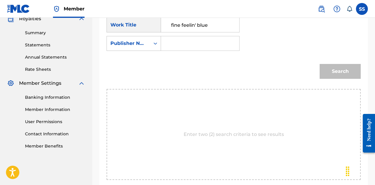
click at [180, 48] on input "Search Form" at bounding box center [200, 43] width 68 height 14
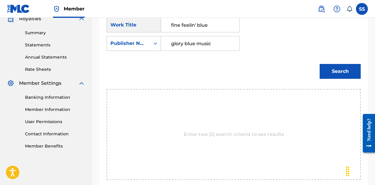
type input "glory blue music"
click at [331, 75] on button "Search" at bounding box center [340, 71] width 41 height 15
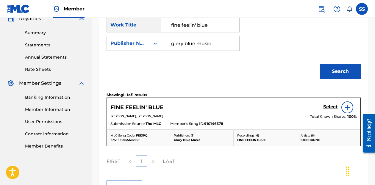
click at [333, 108] on h5 "Select" at bounding box center [330, 107] width 15 height 6
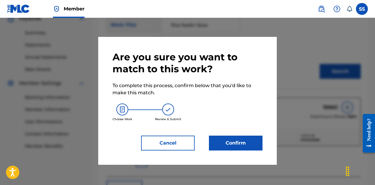
click at [241, 146] on button "Confirm" at bounding box center [236, 143] width 54 height 15
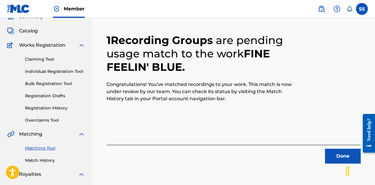
scroll to position [27, 0]
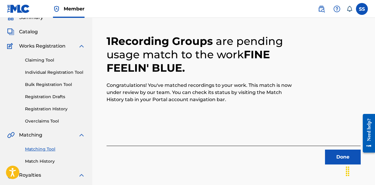
click at [340, 158] on button "Done" at bounding box center [343, 157] width 36 height 15
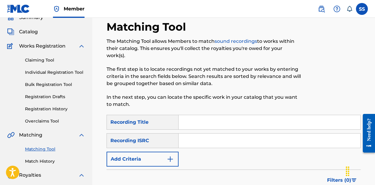
click at [201, 119] on input "Search Form" at bounding box center [270, 122] width 182 height 14
click at [150, 152] on button "Add Criteria" at bounding box center [143, 159] width 72 height 15
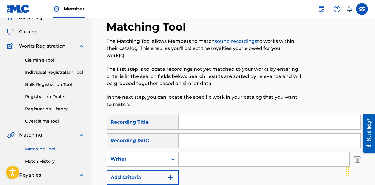
click at [158, 170] on button "Add Criteria" at bounding box center [143, 177] width 72 height 15
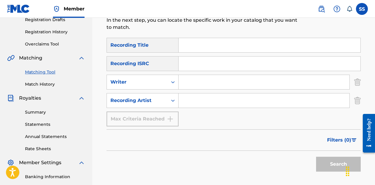
scroll to position [121, 0]
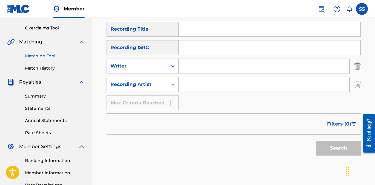
click at [189, 78] on input "Search Form" at bounding box center [264, 84] width 171 height 14
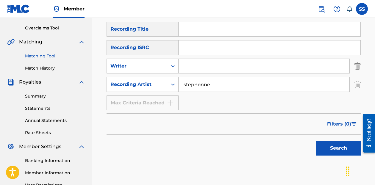
type input "stephonne"
click at [339, 141] on button "Search" at bounding box center [338, 148] width 45 height 15
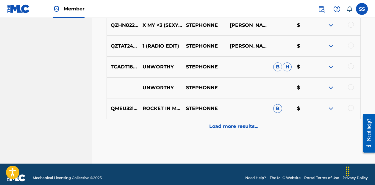
click at [229, 123] on p "Load more results..." at bounding box center [233, 126] width 49 height 7
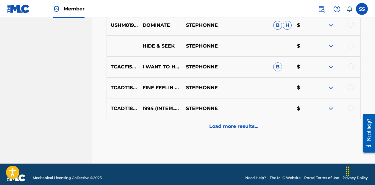
click at [228, 119] on div "Load more results..." at bounding box center [234, 126] width 254 height 15
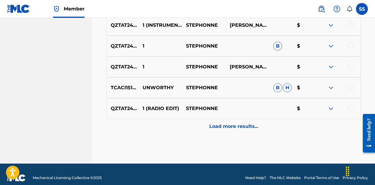
click at [228, 123] on p "Load more results..." at bounding box center [233, 126] width 49 height 7
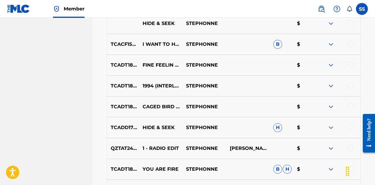
scroll to position [631, 0]
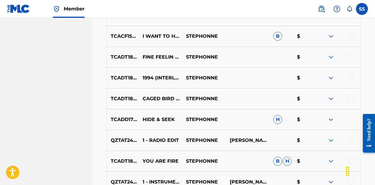
click at [353, 74] on div at bounding box center [351, 77] width 6 height 6
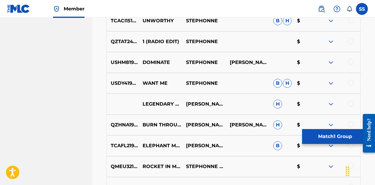
scroll to position [869, 0]
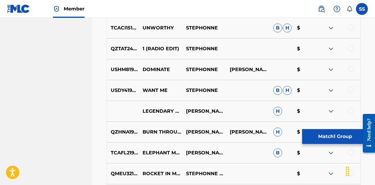
click at [324, 134] on button "Match 1 Group" at bounding box center [335, 136] width 66 height 15
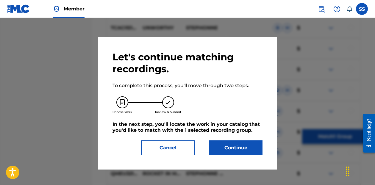
click at [250, 151] on button "Continue" at bounding box center [236, 148] width 54 height 15
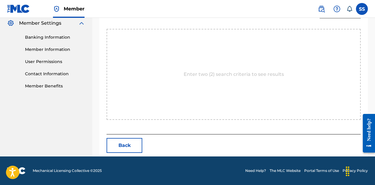
scroll to position [184, 0]
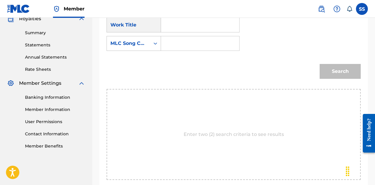
click at [207, 27] on input "Search Form" at bounding box center [200, 25] width 68 height 14
click at [202, 40] on span "4 (interlude)" at bounding box center [194, 38] width 30 height 6
type input "1994 (interlude)"
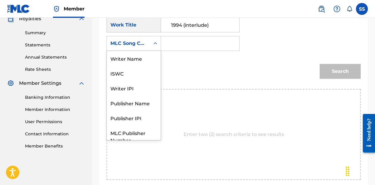
click at [149, 45] on div "MLC Song Code" at bounding box center [128, 43] width 43 height 11
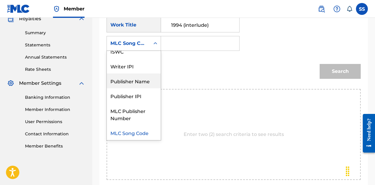
click at [144, 82] on div "Publisher Name" at bounding box center [134, 81] width 54 height 15
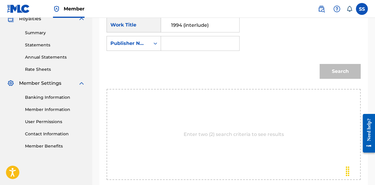
click at [172, 48] on input "Search Form" at bounding box center [200, 43] width 68 height 14
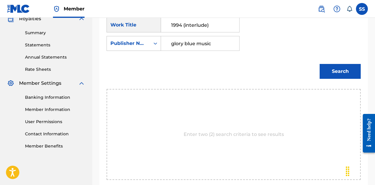
type input "glory blue music"
click at [340, 71] on button "Search" at bounding box center [340, 71] width 41 height 15
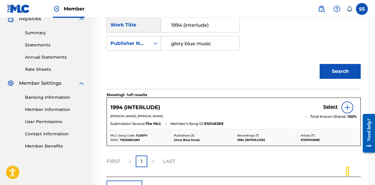
click at [331, 107] on h5 "Select" at bounding box center [330, 107] width 15 height 6
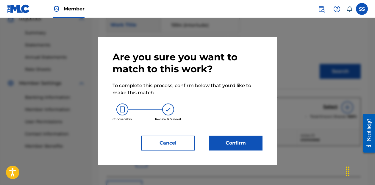
click at [239, 142] on button "Confirm" at bounding box center [236, 143] width 54 height 15
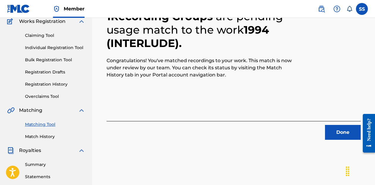
scroll to position [66, 0]
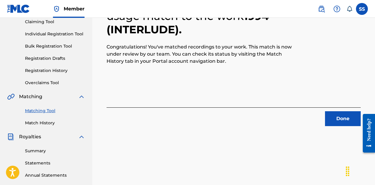
click at [333, 117] on button "Done" at bounding box center [343, 118] width 36 height 15
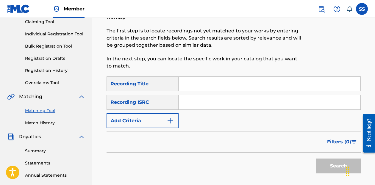
click at [172, 113] on button "Add Criteria" at bounding box center [143, 120] width 72 height 15
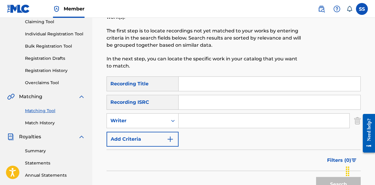
click at [167, 136] on img "Search Form" at bounding box center [170, 139] width 7 height 7
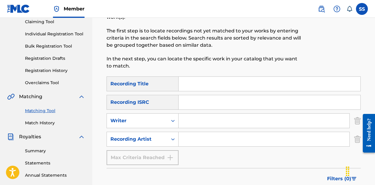
click at [192, 133] on input "Search Form" at bounding box center [264, 139] width 171 height 14
type input "stephonne"
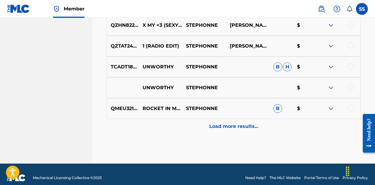
click at [225, 123] on p "Load more results..." at bounding box center [233, 126] width 49 height 7
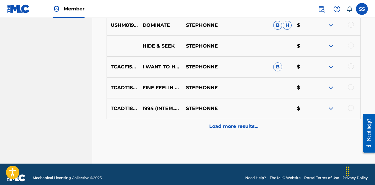
click at [221, 123] on p "Load more results..." at bounding box center [233, 126] width 49 height 7
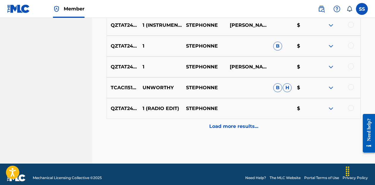
click at [224, 123] on p "Load more results..." at bounding box center [233, 126] width 49 height 7
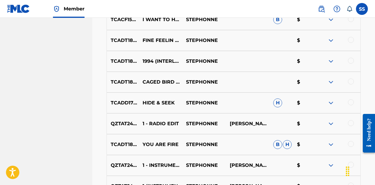
scroll to position [647, 0]
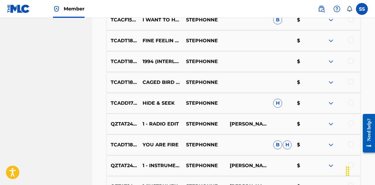
click at [351, 79] on div at bounding box center [351, 82] width 6 height 6
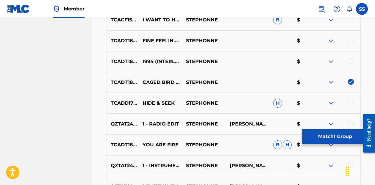
click at [331, 139] on button "Match 1 Group" at bounding box center [335, 136] width 66 height 15
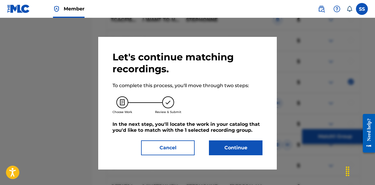
click at [236, 147] on button "Continue" at bounding box center [236, 148] width 54 height 15
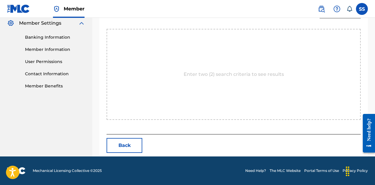
scroll to position [184, 0]
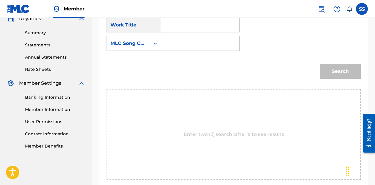
click at [190, 31] on input "Search Form" at bounding box center [200, 25] width 68 height 14
click at [200, 40] on span "bird overture" at bounding box center [202, 38] width 32 height 6
type input "caged bird overture"
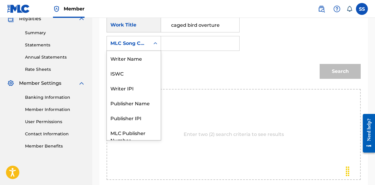
click at [149, 48] on div "MLC Song Code" at bounding box center [128, 43] width 43 height 11
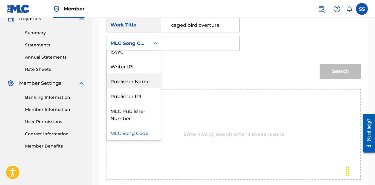
click at [144, 81] on div "Publisher Name" at bounding box center [134, 81] width 54 height 15
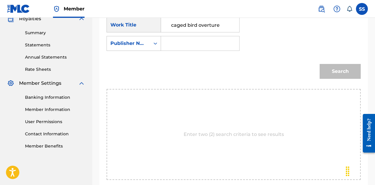
click at [176, 45] on input "Search Form" at bounding box center [200, 43] width 68 height 14
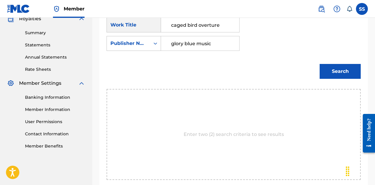
type input "glory blue music"
click at [340, 71] on button "Search" at bounding box center [340, 71] width 41 height 15
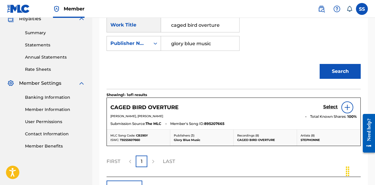
click at [334, 109] on h5 "Select" at bounding box center [330, 107] width 15 height 6
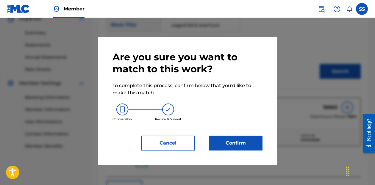
click at [241, 142] on button "Confirm" at bounding box center [236, 143] width 54 height 15
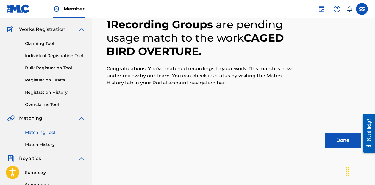
scroll to position [75, 0]
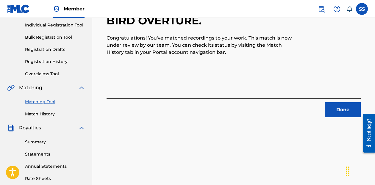
click at [332, 110] on button "Done" at bounding box center [343, 109] width 36 height 15
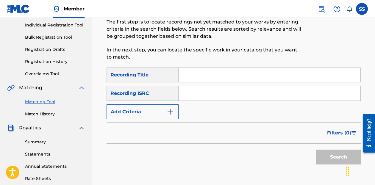
click at [154, 105] on button "Add Criteria" at bounding box center [143, 112] width 72 height 15
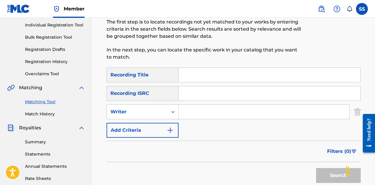
click at [145, 125] on button "Add Criteria" at bounding box center [143, 130] width 72 height 15
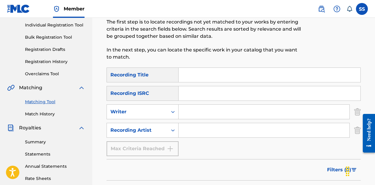
click at [210, 125] on input "Search Form" at bounding box center [264, 130] width 171 height 14
type input "stephonne"
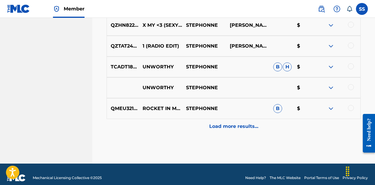
click at [233, 123] on p "Load more results..." at bounding box center [233, 126] width 49 height 7
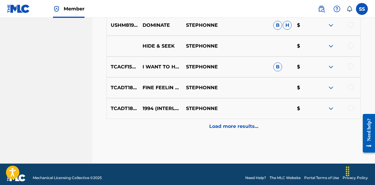
click at [221, 123] on p "Load more results..." at bounding box center [233, 126] width 49 height 7
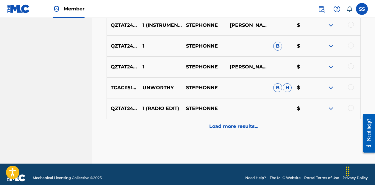
click at [225, 123] on p "Load more results..." at bounding box center [233, 126] width 49 height 7
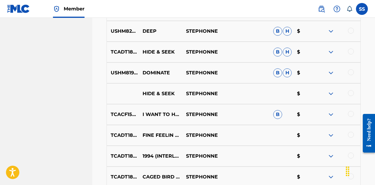
scroll to position [556, 0]
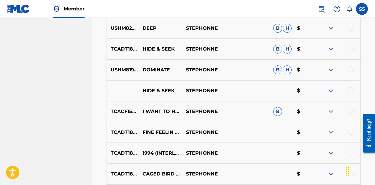
click at [352, 66] on div at bounding box center [351, 69] width 6 height 6
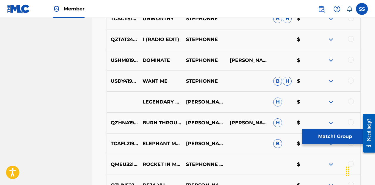
scroll to position [878, 0]
click at [352, 57] on div at bounding box center [351, 60] width 6 height 6
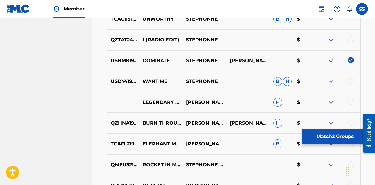
click at [330, 136] on button "Match 2 Groups" at bounding box center [335, 136] width 66 height 15
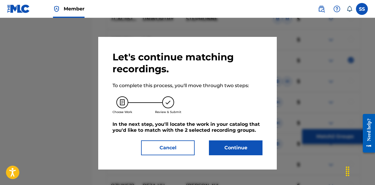
click at [247, 147] on button "Continue" at bounding box center [236, 148] width 54 height 15
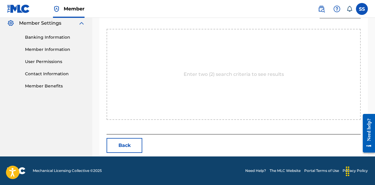
scroll to position [184, 0]
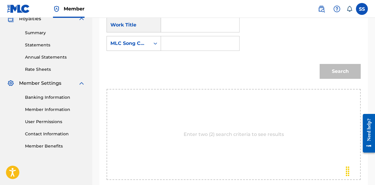
click at [194, 26] on input "Search Form" at bounding box center [200, 25] width 68 height 14
type input "dominate"
click at [191, 36] on strong "dominate" at bounding box center [183, 38] width 24 height 6
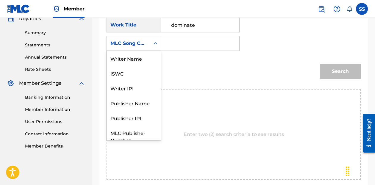
click at [149, 49] on div "MLC Song Code" at bounding box center [134, 43] width 54 height 15
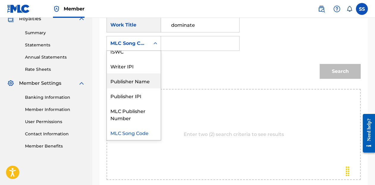
click at [145, 80] on div "Publisher Name" at bounding box center [134, 81] width 54 height 15
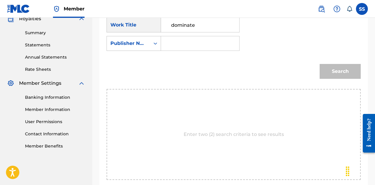
click at [175, 46] on input "Search Form" at bounding box center [200, 43] width 68 height 14
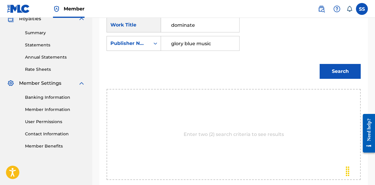
type input "glory blue music"
click at [336, 75] on button "Search" at bounding box center [340, 71] width 41 height 15
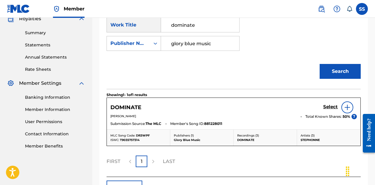
click at [332, 107] on h5 "Select" at bounding box center [330, 107] width 15 height 6
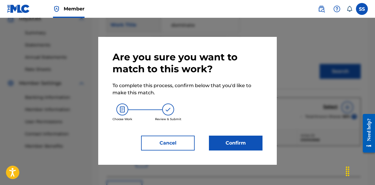
click at [247, 144] on button "Confirm" at bounding box center [236, 143] width 54 height 15
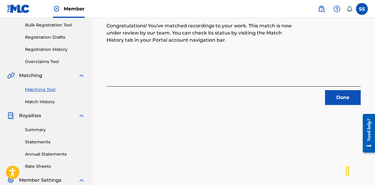
scroll to position [91, 0]
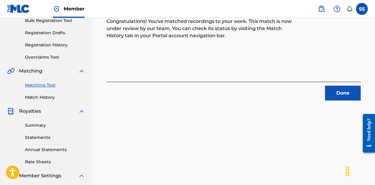
click at [354, 91] on button "Done" at bounding box center [343, 93] width 36 height 15
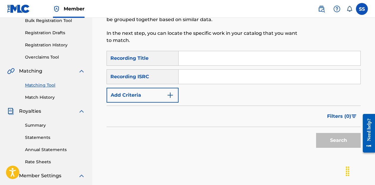
click at [152, 88] on button "Add Criteria" at bounding box center [143, 95] width 72 height 15
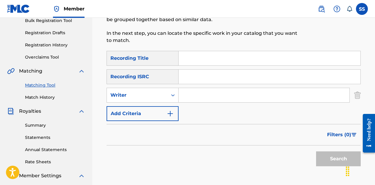
click at [206, 91] on input "Search Form" at bounding box center [264, 95] width 171 height 14
type input "s"
click at [161, 110] on button "Add Criteria" at bounding box center [143, 113] width 72 height 15
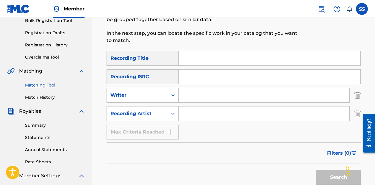
click at [194, 107] on input "Search Form" at bounding box center [264, 114] width 171 height 14
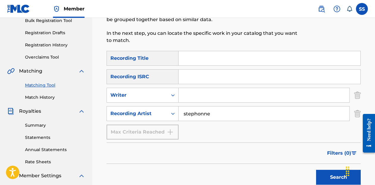
type input "stephonne"
click at [339, 170] on button "Search" at bounding box center [338, 177] width 45 height 15
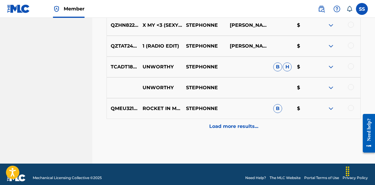
click at [236, 123] on p "Load more results..." at bounding box center [233, 126] width 49 height 7
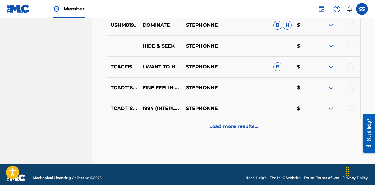
click at [227, 123] on p "Load more results..." at bounding box center [233, 126] width 49 height 7
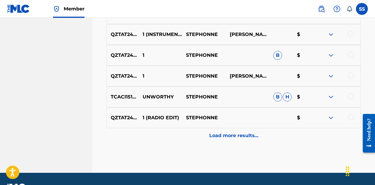
click at [226, 132] on p "Load more results..." at bounding box center [233, 135] width 49 height 7
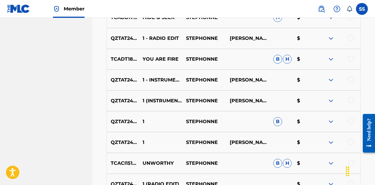
scroll to position [737, 0]
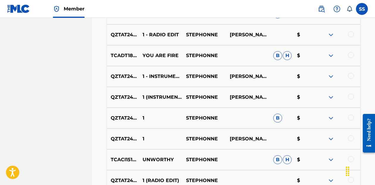
click at [351, 52] on div at bounding box center [351, 55] width 6 height 6
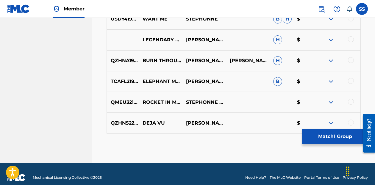
scroll to position [940, 0]
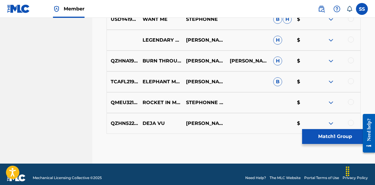
click at [328, 138] on button "Match 1 Group" at bounding box center [335, 136] width 66 height 15
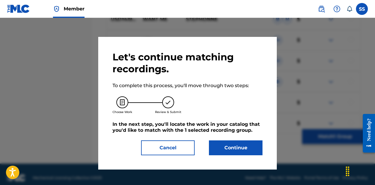
click at [229, 150] on button "Continue" at bounding box center [236, 148] width 54 height 15
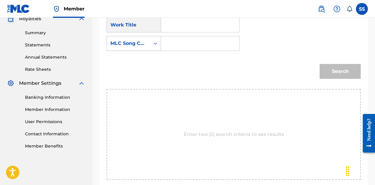
click at [212, 29] on input "Search Form" at bounding box center [200, 25] width 68 height 14
click at [214, 34] on div "you are fire" at bounding box center [200, 38] width 68 height 11
type input "you are fire"
click at [148, 43] on div "MLC Song Code" at bounding box center [128, 43] width 43 height 11
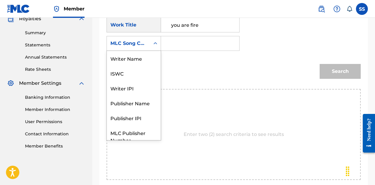
scroll to position [22, 0]
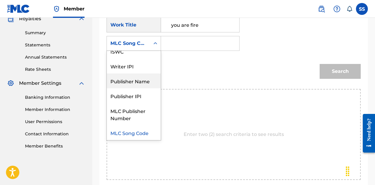
click at [139, 79] on div "Publisher Name" at bounding box center [134, 81] width 54 height 15
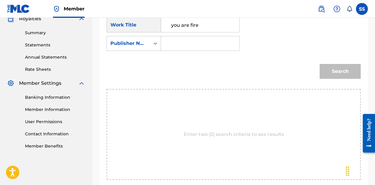
click at [177, 46] on input "Search Form" at bounding box center [200, 43] width 68 height 14
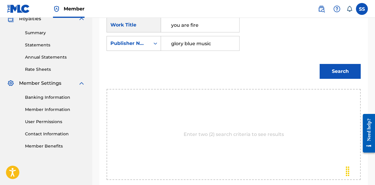
type input "glory blue music"
click at [340, 71] on button "Search" at bounding box center [340, 71] width 41 height 15
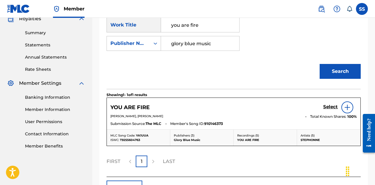
click at [333, 104] on h5 "Select" at bounding box center [330, 107] width 15 height 6
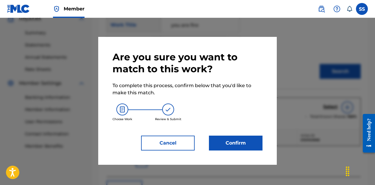
click at [239, 147] on button "Confirm" at bounding box center [236, 143] width 54 height 15
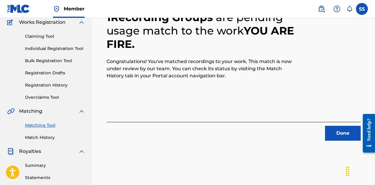
scroll to position [87, 0]
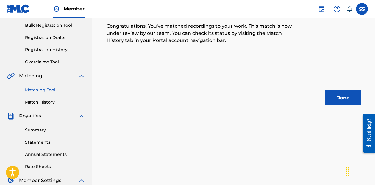
click at [343, 96] on button "Done" at bounding box center [343, 98] width 36 height 15
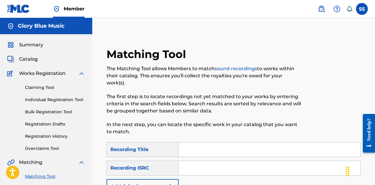
scroll to position [0, 0]
click at [166, 181] on button "Add Criteria" at bounding box center [143, 186] width 72 height 15
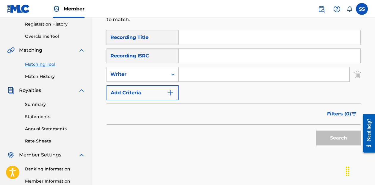
scroll to position [123, 0]
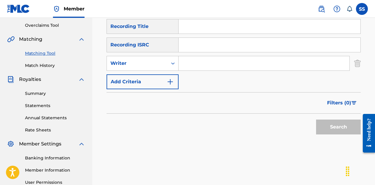
click at [46, 65] on link "Match History" at bounding box center [55, 66] width 60 height 6
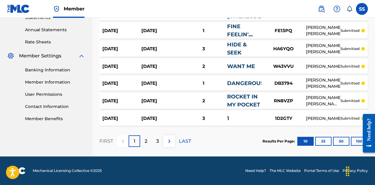
scroll to position [211, 0]
click at [148, 144] on div "2" at bounding box center [146, 141] width 12 height 12
click at [158, 141] on p "3" at bounding box center [157, 141] width 3 height 7
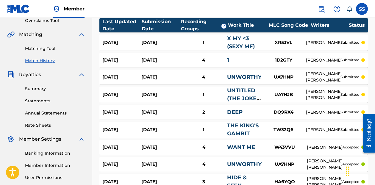
scroll to position [127, 0]
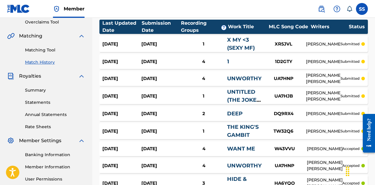
click at [187, 62] on div "4" at bounding box center [203, 61] width 47 height 7
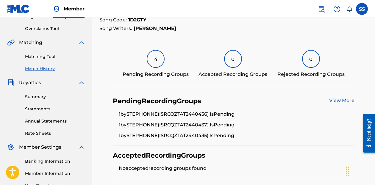
scroll to position [114, 0]
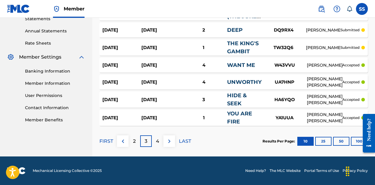
scroll to position [210, 0]
click at [133, 141] on p "2" at bounding box center [134, 141] width 3 height 7
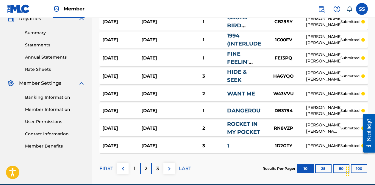
click at [230, 142] on div "1" at bounding box center [244, 146] width 34 height 8
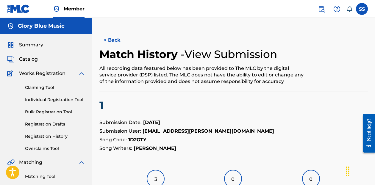
click at [107, 40] on button "< Back" at bounding box center [117, 40] width 36 height 15
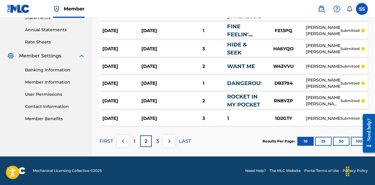
click at [133, 139] on div "1" at bounding box center [135, 141] width 12 height 12
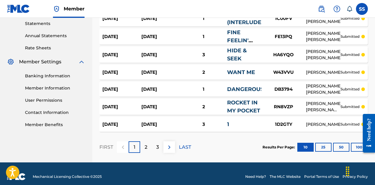
scroll to position [200, 0]
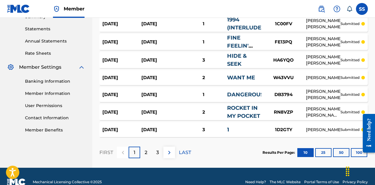
click at [206, 130] on div "3" at bounding box center [203, 130] width 47 height 7
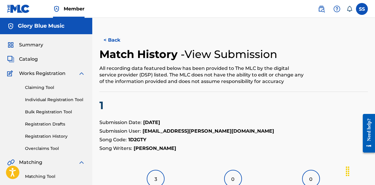
click at [108, 37] on button "< Back" at bounding box center [117, 40] width 36 height 15
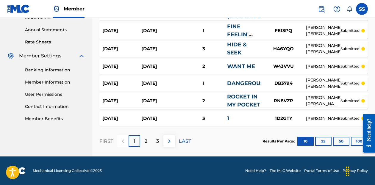
click at [148, 141] on div "2" at bounding box center [146, 141] width 12 height 12
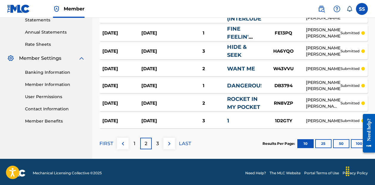
scroll to position [209, 0]
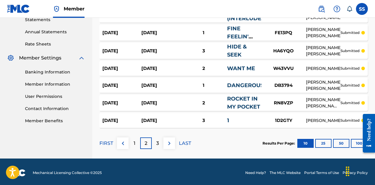
click at [205, 120] on div "3" at bounding box center [203, 120] width 47 height 7
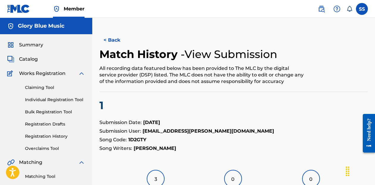
click at [114, 36] on button "< Back" at bounding box center [117, 40] width 36 height 15
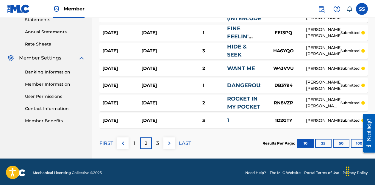
click at [158, 144] on p "3" at bounding box center [157, 143] width 3 height 7
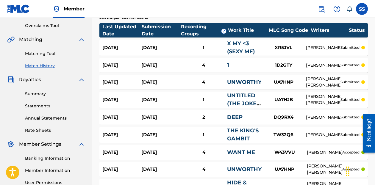
scroll to position [121, 0]
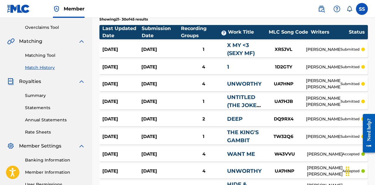
click at [191, 65] on div "4" at bounding box center [203, 67] width 47 height 7
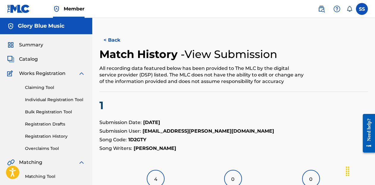
click at [111, 39] on button "< Back" at bounding box center [117, 40] width 36 height 15
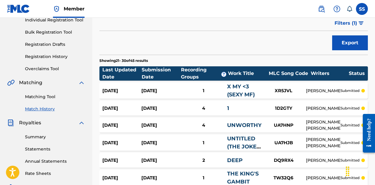
scroll to position [80, 0]
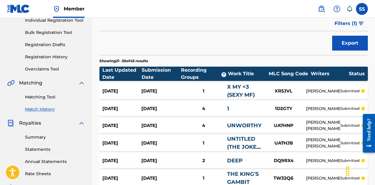
click at [46, 99] on link "Matching Tool" at bounding box center [55, 97] width 60 height 6
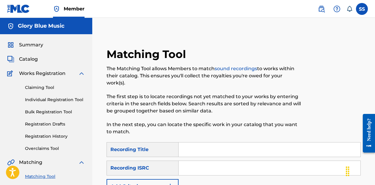
click at [188, 143] on input "Search Form" at bounding box center [270, 150] width 182 height 14
type input "1"
click at [167, 183] on img "Search Form" at bounding box center [170, 186] width 7 height 7
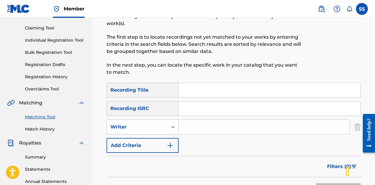
scroll to position [78, 0]
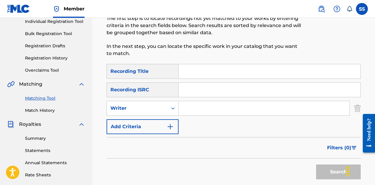
click at [165, 120] on button "Add Criteria" at bounding box center [143, 126] width 72 height 15
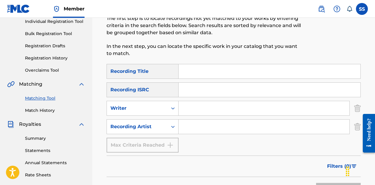
click at [196, 121] on input "Search Form" at bounding box center [264, 127] width 171 height 14
type input "stephonne"
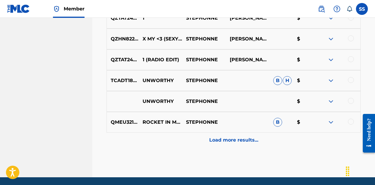
click at [226, 137] on p "Load more results..." at bounding box center [233, 140] width 49 height 7
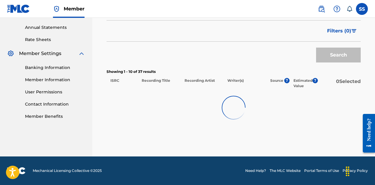
scroll to position [207, 0]
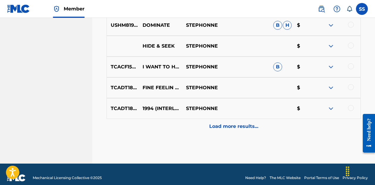
click at [222, 123] on p "Load more results..." at bounding box center [233, 126] width 49 height 7
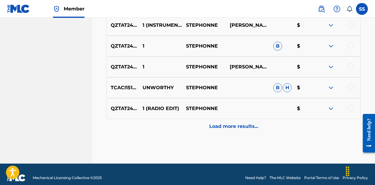
click at [229, 123] on div "Load more results..." at bounding box center [234, 126] width 254 height 15
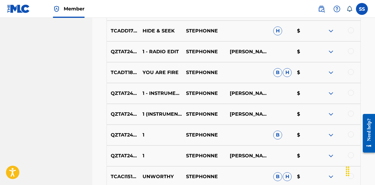
scroll to position [723, 0]
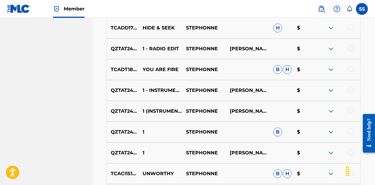
click at [352, 87] on div at bounding box center [351, 90] width 6 height 6
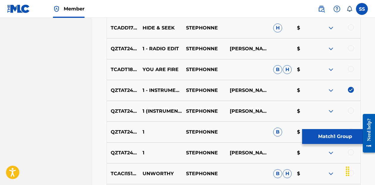
click at [351, 108] on div at bounding box center [351, 111] width 6 height 6
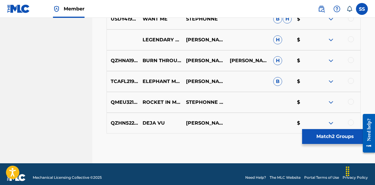
scroll to position [940, 0]
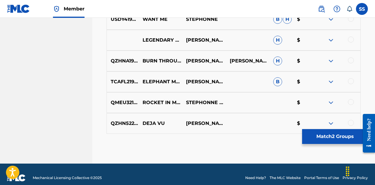
click at [337, 134] on button "Match 2 Groups" at bounding box center [335, 136] width 66 height 15
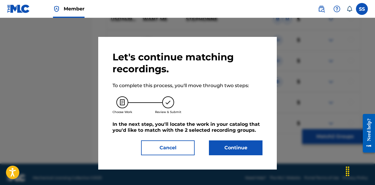
click at [244, 143] on button "Continue" at bounding box center [236, 148] width 54 height 15
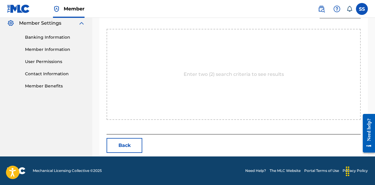
scroll to position [184, 0]
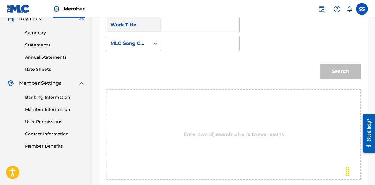
click at [199, 25] on input "Search Form" at bounding box center [200, 25] width 68 height 14
type input "1"
click at [142, 47] on div "MLC Song Code" at bounding box center [128, 43] width 36 height 7
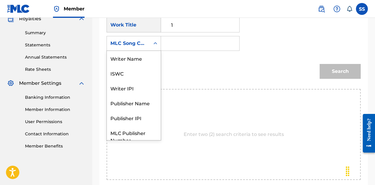
scroll to position [22, 0]
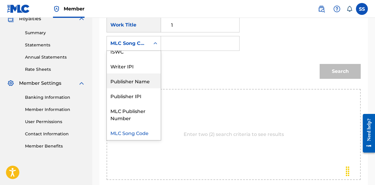
click at [139, 81] on div "Publisher Name" at bounding box center [134, 81] width 54 height 15
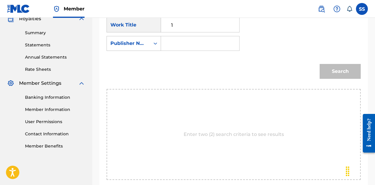
click at [184, 48] on input "Search Form" at bounding box center [200, 43] width 68 height 14
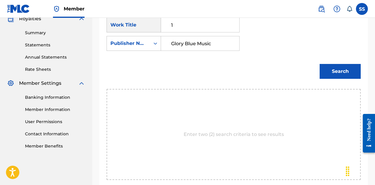
type input "Glory Blue Music"
click at [340, 71] on button "Search" at bounding box center [340, 71] width 41 height 15
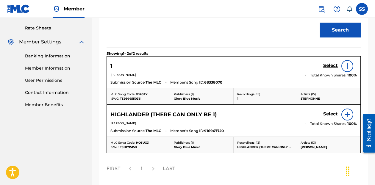
scroll to position [233, 0]
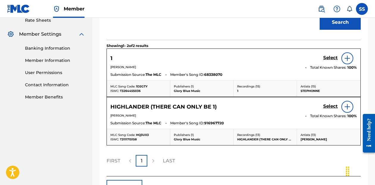
click at [332, 59] on h5 "Select" at bounding box center [330, 58] width 15 height 6
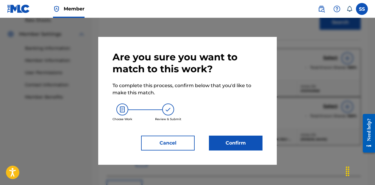
click at [245, 146] on button "Confirm" at bounding box center [236, 143] width 54 height 15
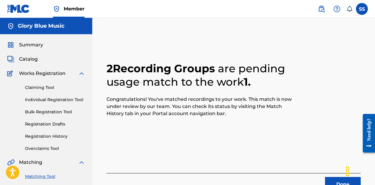
scroll to position [0, 0]
click at [335, 181] on button "Done" at bounding box center [343, 184] width 36 height 15
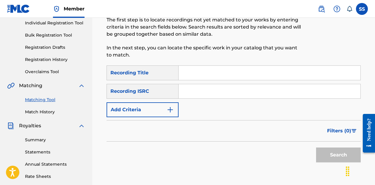
scroll to position [77, 0]
click at [166, 103] on button "Add Criteria" at bounding box center [143, 110] width 72 height 15
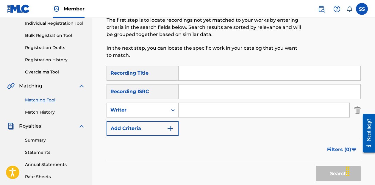
click at [163, 121] on button "Add Criteria" at bounding box center [143, 128] width 72 height 15
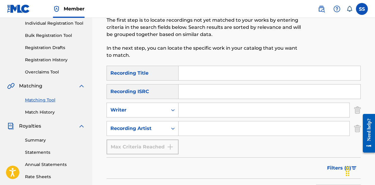
click at [199, 121] on input "Search Form" at bounding box center [264, 128] width 171 height 14
type input "Stephonne"
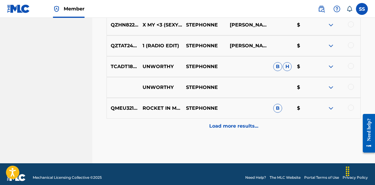
scroll to position [392, 0]
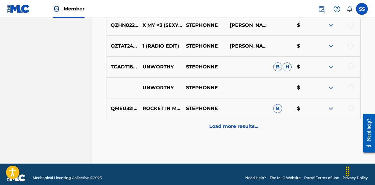
click at [226, 123] on p "Load more results..." at bounding box center [233, 126] width 49 height 7
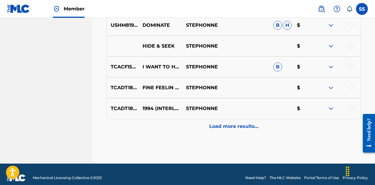
click at [227, 123] on p "Load more results..." at bounding box center [233, 126] width 49 height 7
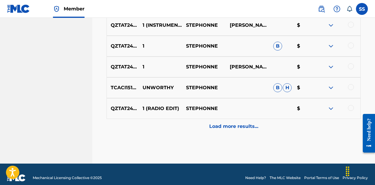
click at [228, 123] on p "Load more results..." at bounding box center [233, 126] width 49 height 7
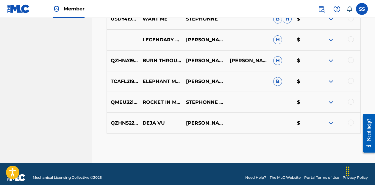
scroll to position [940, 0]
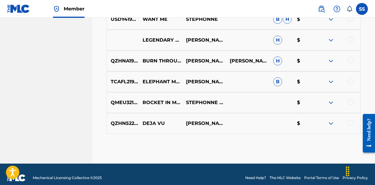
click at [352, 120] on div at bounding box center [351, 123] width 6 height 6
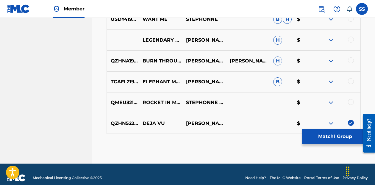
click at [335, 137] on button "Match 1 Group" at bounding box center [335, 136] width 66 height 15
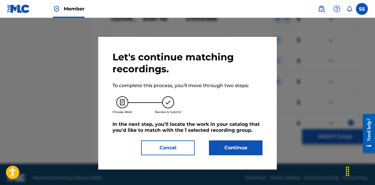
click at [241, 147] on button "Continue" at bounding box center [236, 148] width 54 height 15
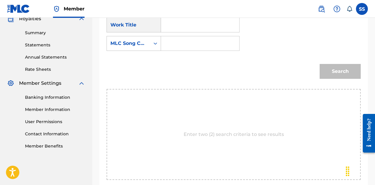
click at [207, 23] on input "Search Form" at bounding box center [200, 25] width 68 height 14
type input "deja vu"
click at [210, 37] on div "deja vu" at bounding box center [200, 38] width 68 height 11
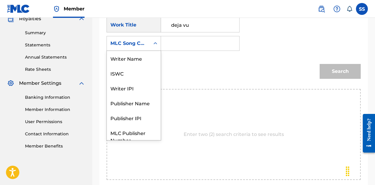
click at [144, 46] on div "MLC Song Code" at bounding box center [128, 43] width 36 height 7
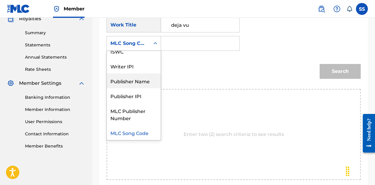
click at [138, 82] on div "Publisher Name" at bounding box center [134, 81] width 54 height 15
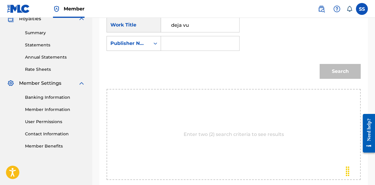
click at [184, 42] on input "Search Form" at bounding box center [200, 43] width 68 height 14
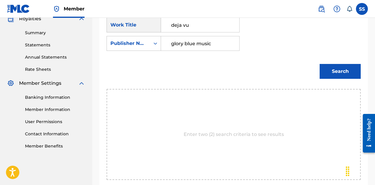
type input "glory blue music"
click at [340, 71] on button "Search" at bounding box center [340, 71] width 41 height 15
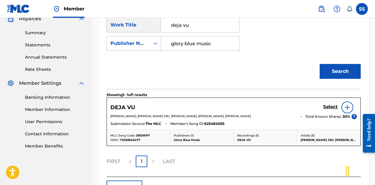
click at [334, 108] on h5 "Select" at bounding box center [330, 107] width 15 height 6
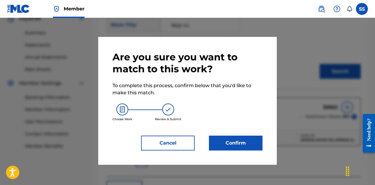
click at [249, 144] on button "Confirm" at bounding box center [236, 143] width 54 height 15
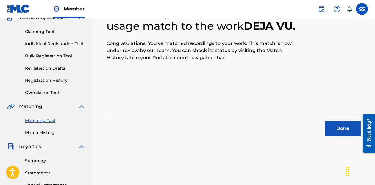
scroll to position [56, 0]
click at [40, 119] on link "Matching Tool" at bounding box center [55, 120] width 60 height 6
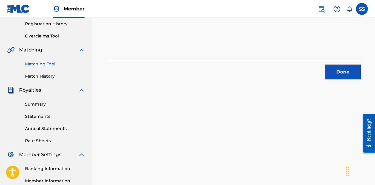
scroll to position [76, 0]
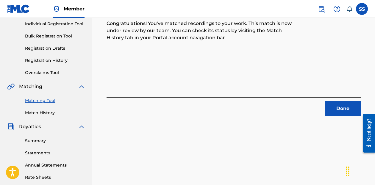
click at [333, 105] on button "Done" at bounding box center [343, 108] width 36 height 15
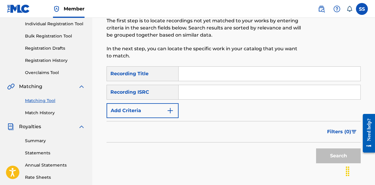
click at [160, 105] on button "Add Criteria" at bounding box center [143, 110] width 72 height 15
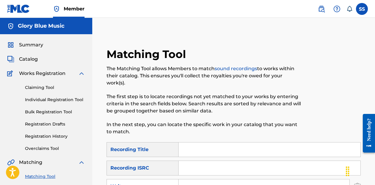
scroll to position [0, 0]
click at [31, 44] on span "Summary" at bounding box center [31, 44] width 24 height 7
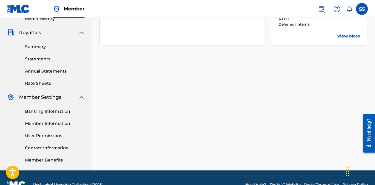
scroll to position [169, 0]
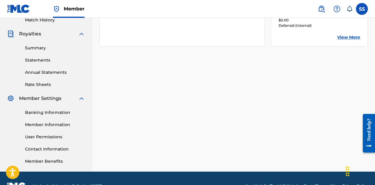
click at [41, 48] on link "Summary" at bounding box center [55, 48] width 60 height 6
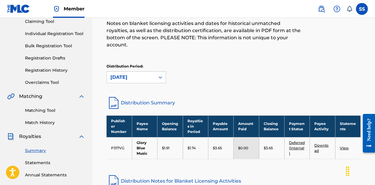
scroll to position [65, 0]
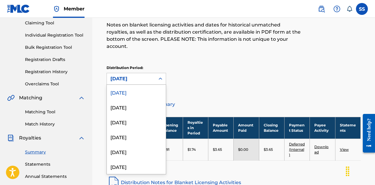
click at [155, 74] on div "[DATE]" at bounding box center [131, 78] width 48 height 11
click at [147, 100] on div "[DATE]" at bounding box center [136, 107] width 59 height 15
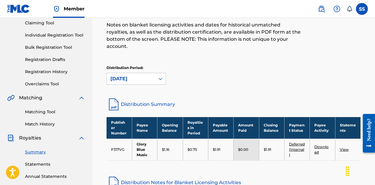
click at [153, 75] on div "[DATE]" at bounding box center [131, 78] width 48 height 11
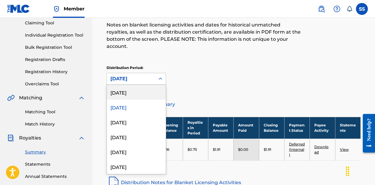
click at [148, 85] on div "[DATE]" at bounding box center [136, 92] width 59 height 15
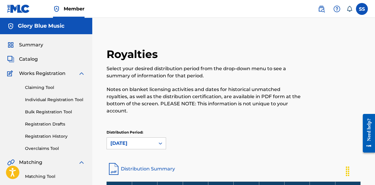
scroll to position [0, 0]
